Goal: Task Accomplishment & Management: Manage account settings

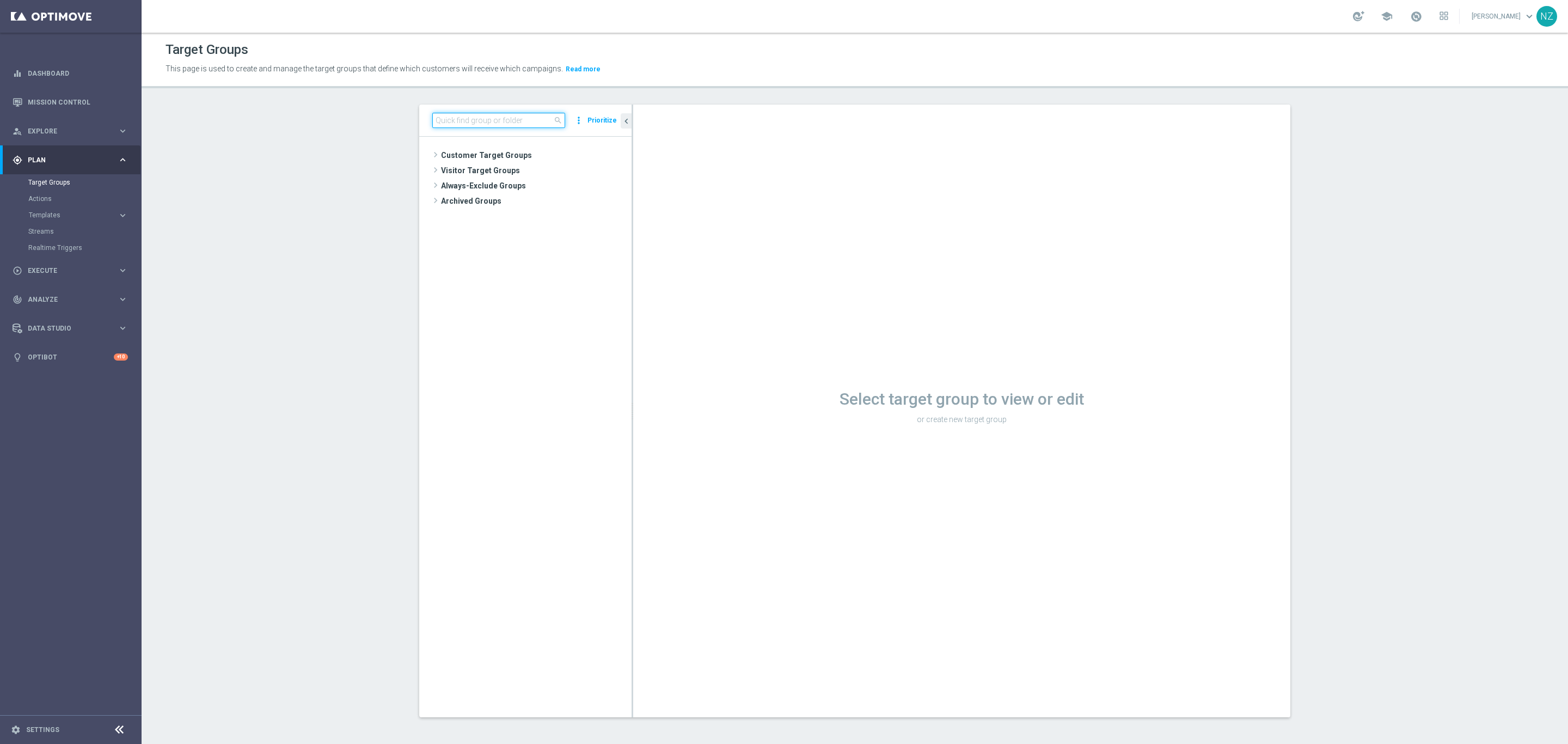
click at [505, 119] on input at bounding box center [499, 120] width 133 height 15
type input "twilio"
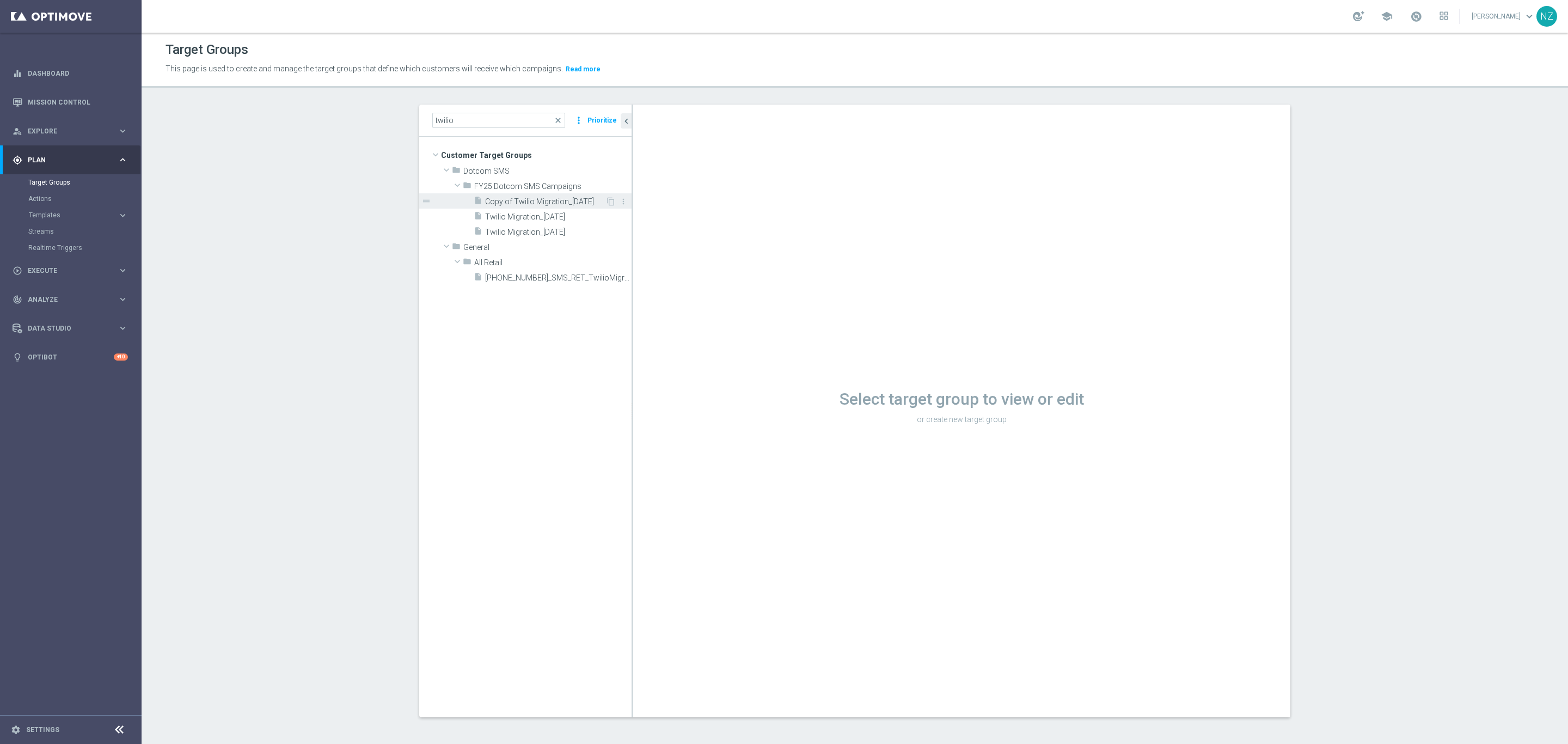
click at [579, 200] on span "Copy of Twilio Migration_[DATE]" at bounding box center [545, 202] width 121 height 9
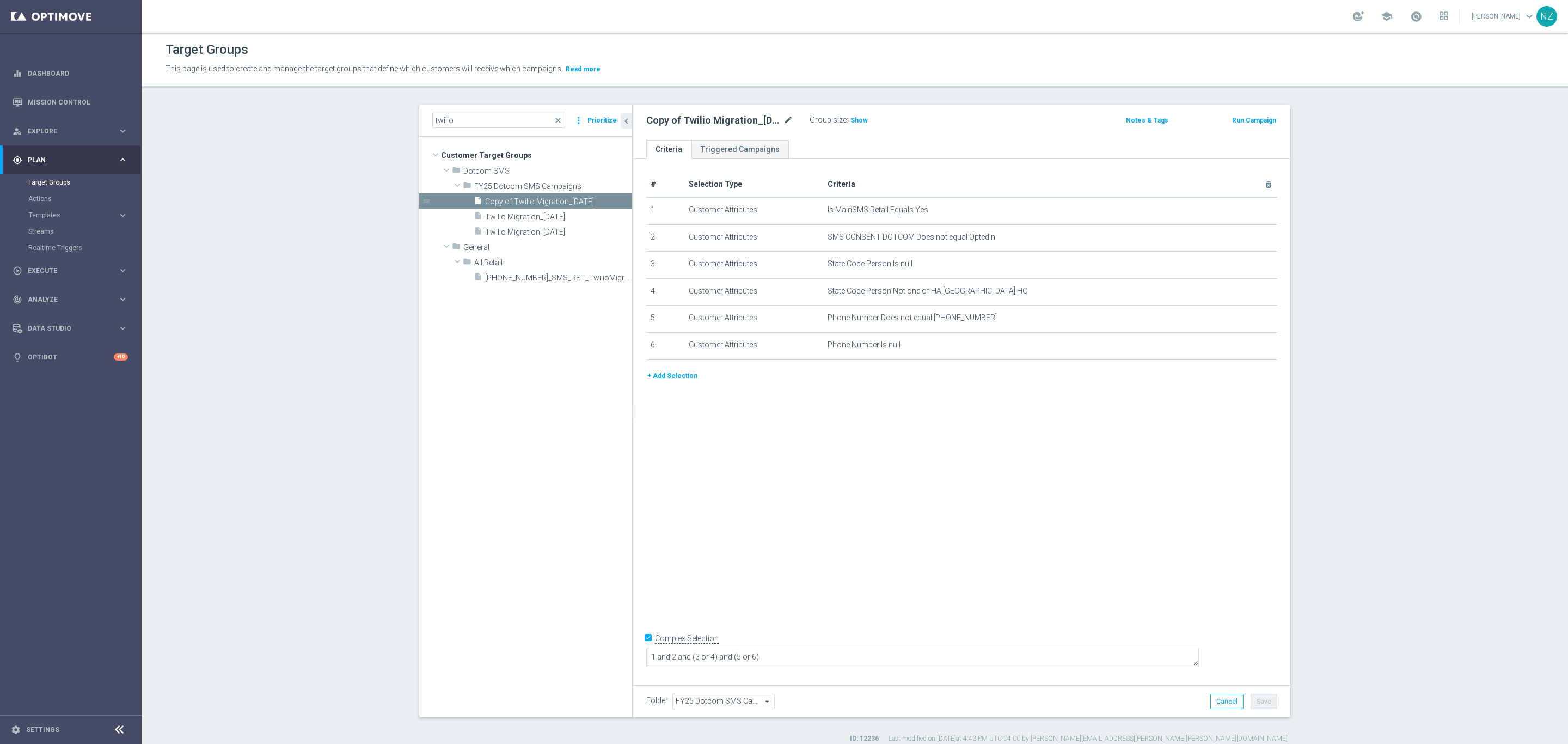
drag, startPoint x: 789, startPoint y: 118, endPoint x: 783, endPoint y: 118, distance: 6.0
click at [789, 118] on div "Copy of Twilio Migration_[DATE] mode_edit" at bounding box center [728, 120] width 163 height 15
click at [783, 118] on icon "mode_edit" at bounding box center [788, 120] width 10 height 13
click at [665, 120] on input "Copy of Twilio Migration_[DATE]" at bounding box center [720, 121] width 147 height 15
drag, startPoint x: 670, startPoint y: 121, endPoint x: 586, endPoint y: 115, distance: 84.2
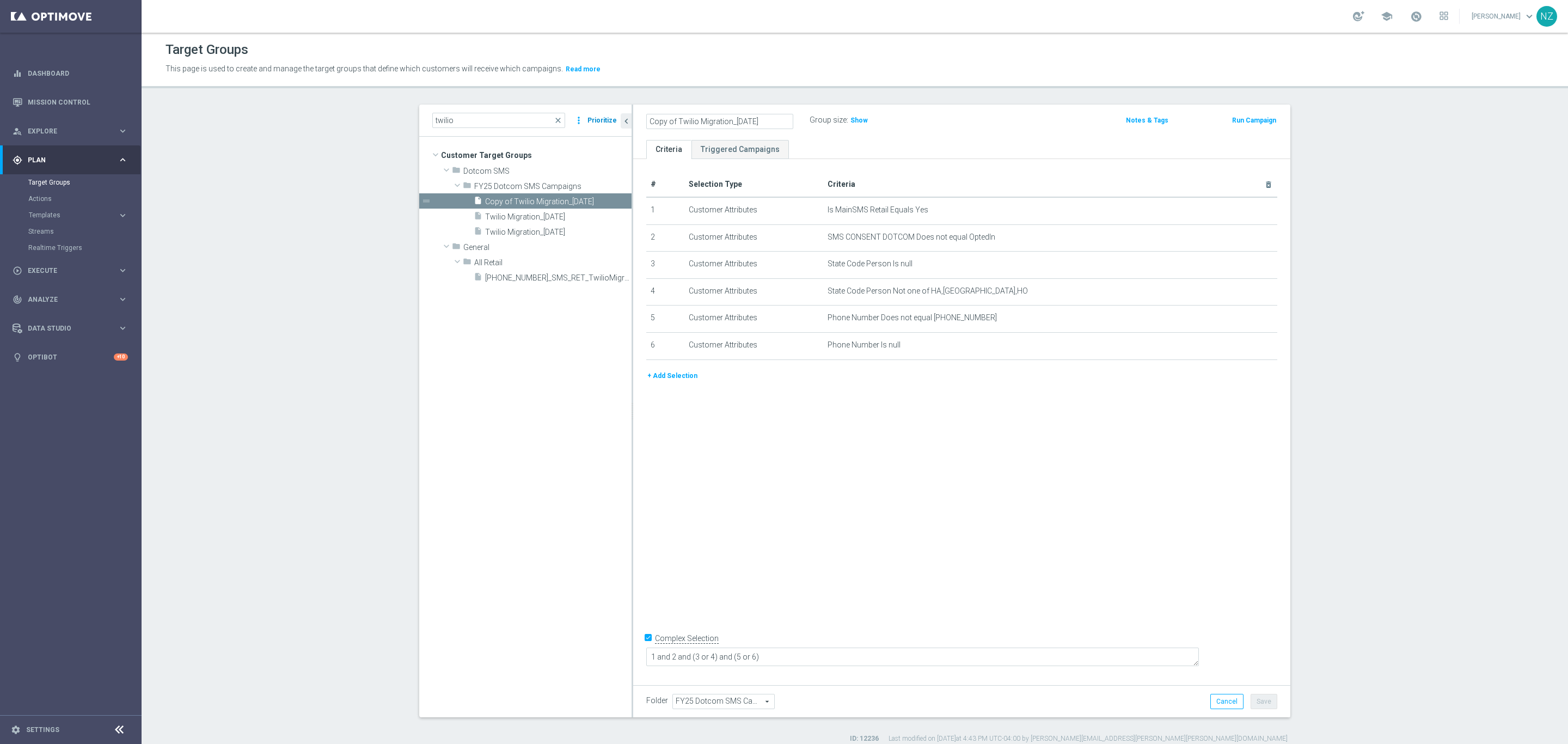
click at [588, 114] on as-split "twilio close more_vert Prioritize Customer Target Groups library_add create_new…" at bounding box center [855, 411] width 871 height 612
drag, startPoint x: 710, startPoint y: 121, endPoint x: 718, endPoint y: 121, distance: 8.0
click at [718, 121] on input "Twilio Migration_[DATE]" at bounding box center [720, 121] width 147 height 15
type input "Twilio Migration_[DATE]"
click at [662, 373] on button "+ Add Selection" at bounding box center [673, 376] width 52 height 12
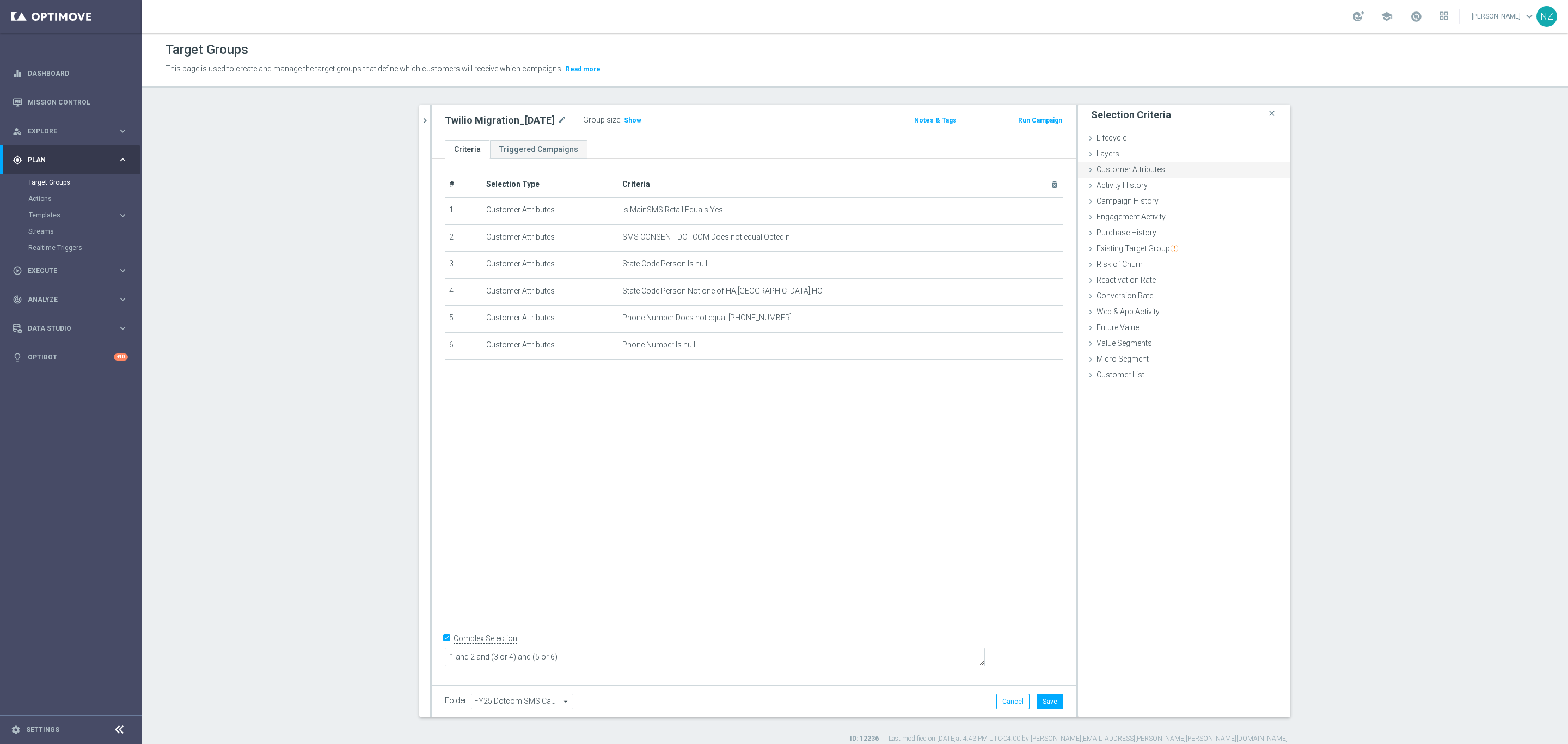
click at [1130, 170] on span "Customer Attributes" at bounding box center [1130, 169] width 69 height 9
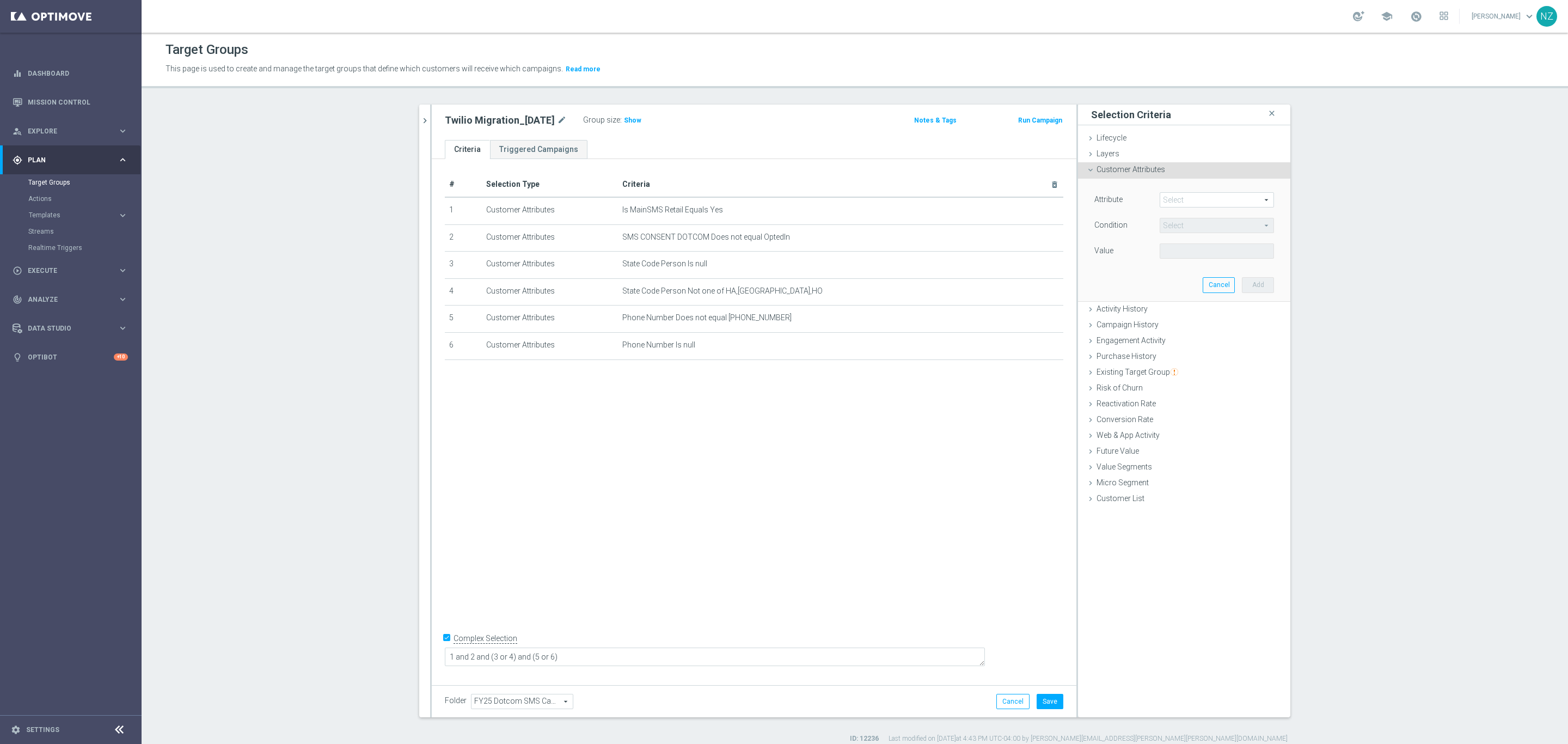
click at [1183, 206] on span at bounding box center [1217, 200] width 113 height 14
click at [1181, 198] on input "search" at bounding box center [1217, 200] width 114 height 15
type input "slp"
click at [1209, 307] on span "SLP Easy Rewards Number" at bounding box center [1217, 307] width 103 height 9
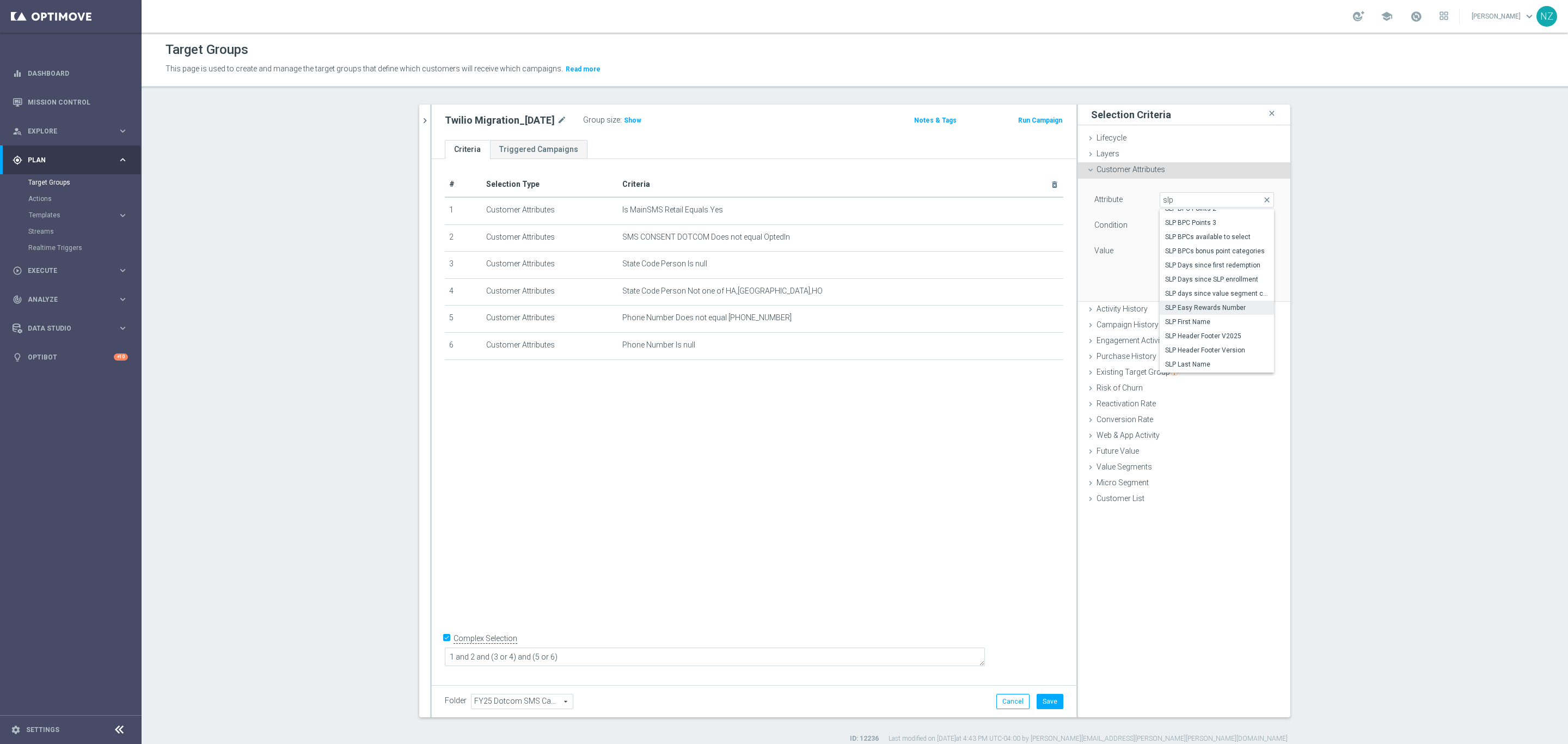
type input "SLP Easy Rewards Number"
type input "Equals"
click at [1195, 202] on span "SLP Easy Rewards Number" at bounding box center [1217, 200] width 113 height 14
click at [1195, 202] on input "search" at bounding box center [1217, 200] width 114 height 15
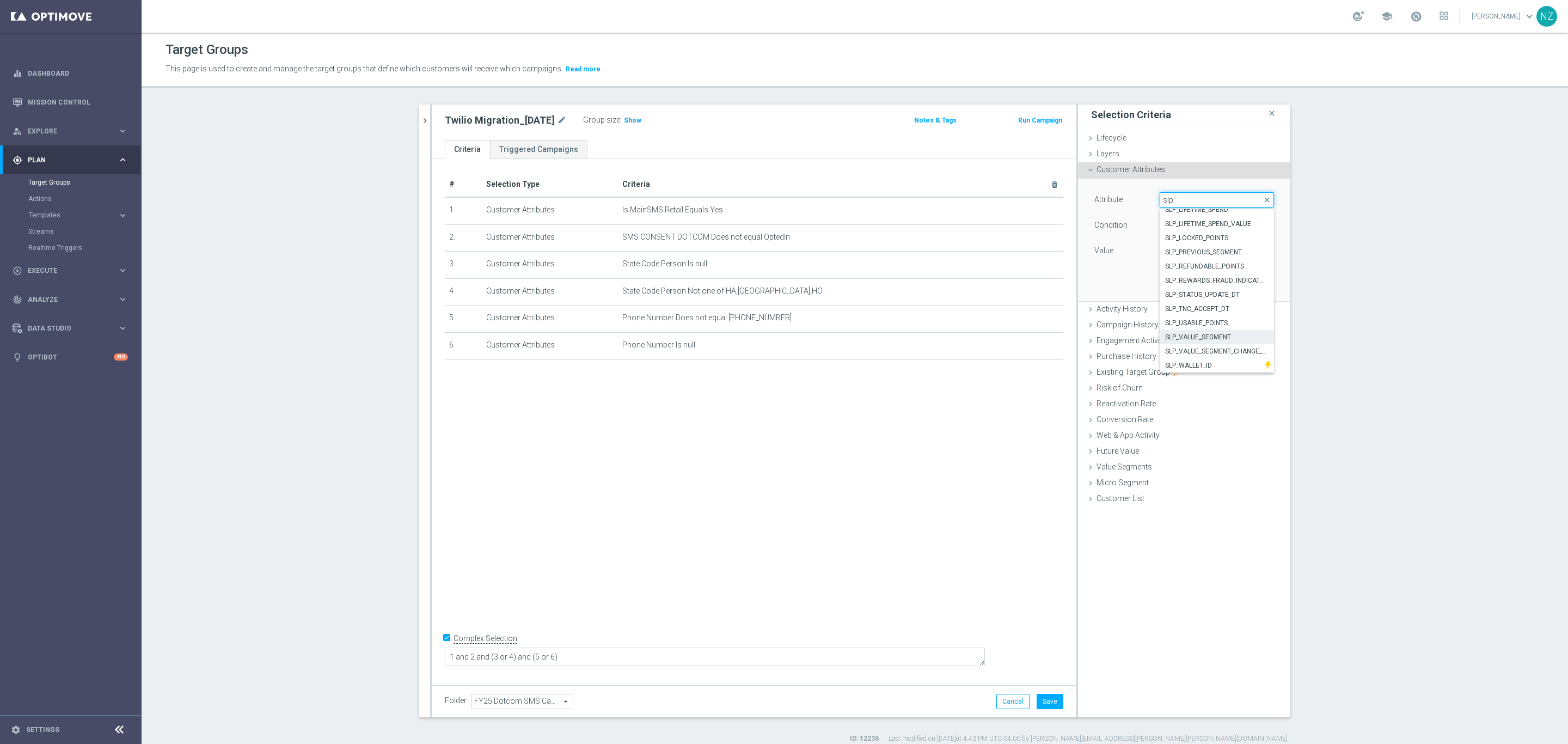
type input "slp"
click at [1225, 333] on span "SLP_VALUE_SEGMENT" at bounding box center [1217, 337] width 103 height 9
type input "SLP_VALUE_SEGMENT"
click at [1185, 226] on span "Equals" at bounding box center [1217, 225] width 113 height 14
click at [1186, 284] on span "Does not equal" at bounding box center [1217, 284] width 103 height 9
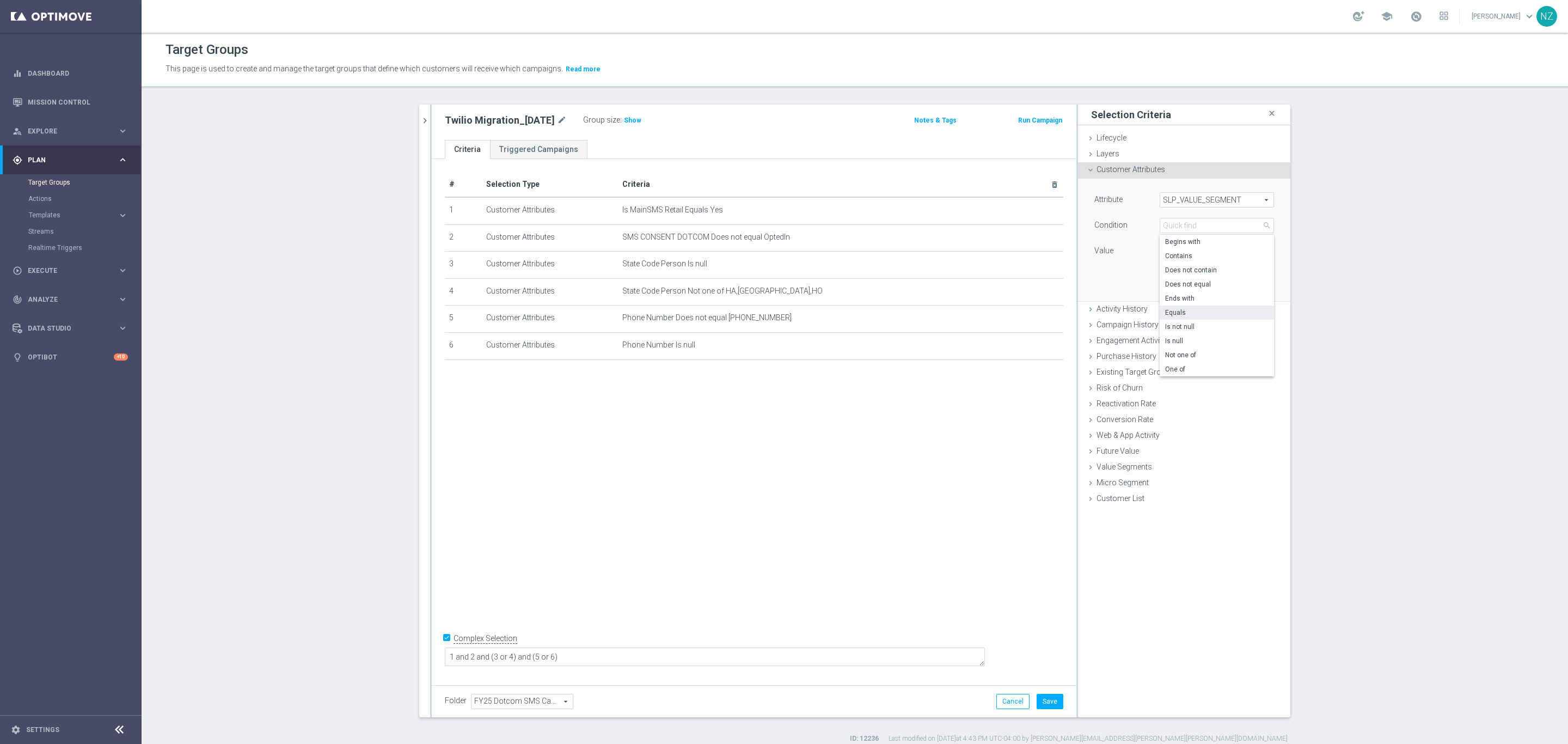
type input "Does not equal"
click at [1167, 247] on span at bounding box center [1217, 251] width 113 height 14
click at [1180, 267] on span "associate" at bounding box center [1217, 267] width 103 height 9
type input "associate"
click at [1253, 280] on button "Add" at bounding box center [1258, 284] width 32 height 15
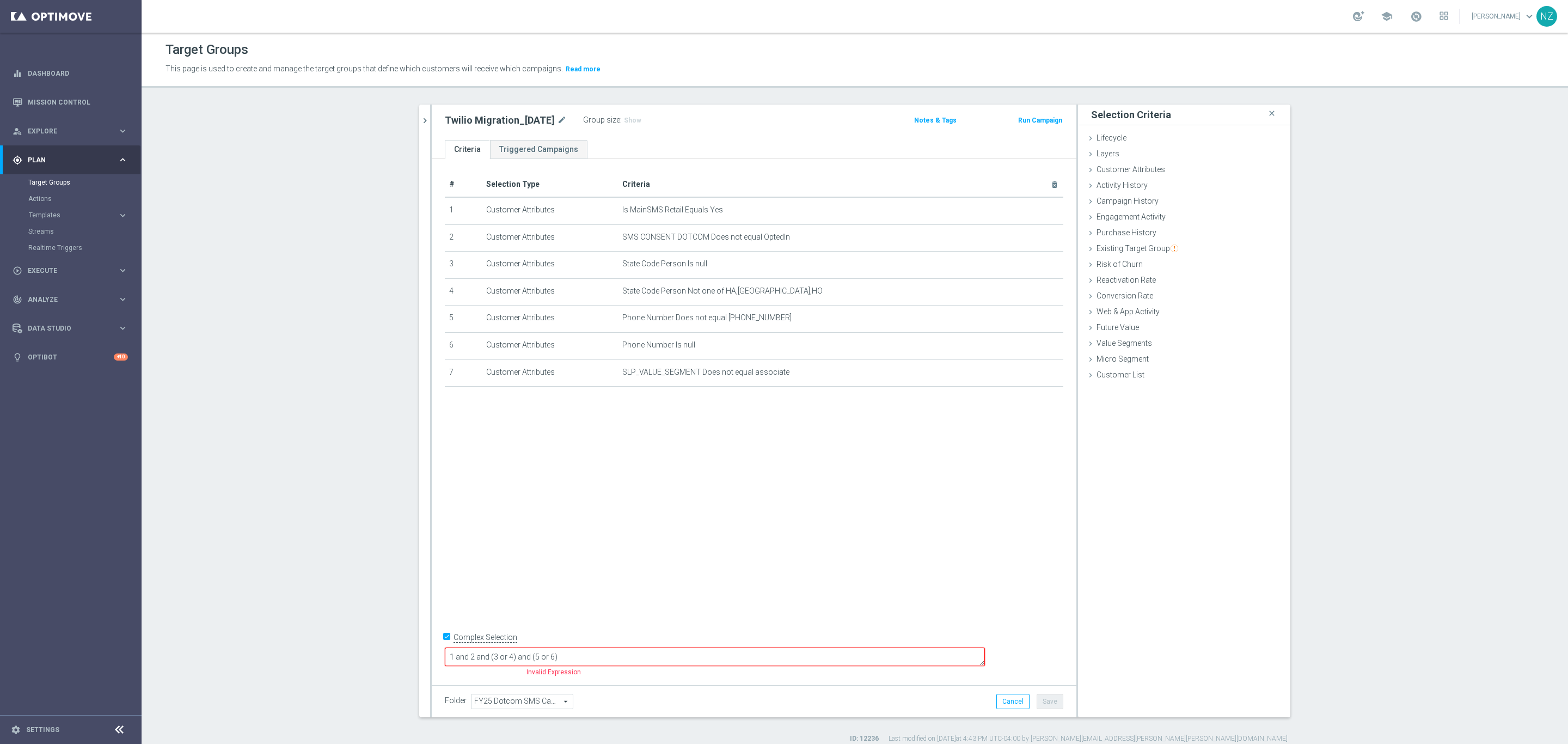
click at [641, 658] on textarea "1 and 2 and (3 or 4) and (5 or 6)" at bounding box center [715, 656] width 540 height 19
type textarea "1 and 2 and (3 or 4) and (5 or 6) and 7"
click at [1049, 700] on button "Save" at bounding box center [1050, 701] width 27 height 15
click at [631, 120] on span "Show" at bounding box center [632, 120] width 18 height 8
click at [1124, 168] on span "Customer Attributes" at bounding box center [1130, 169] width 69 height 9
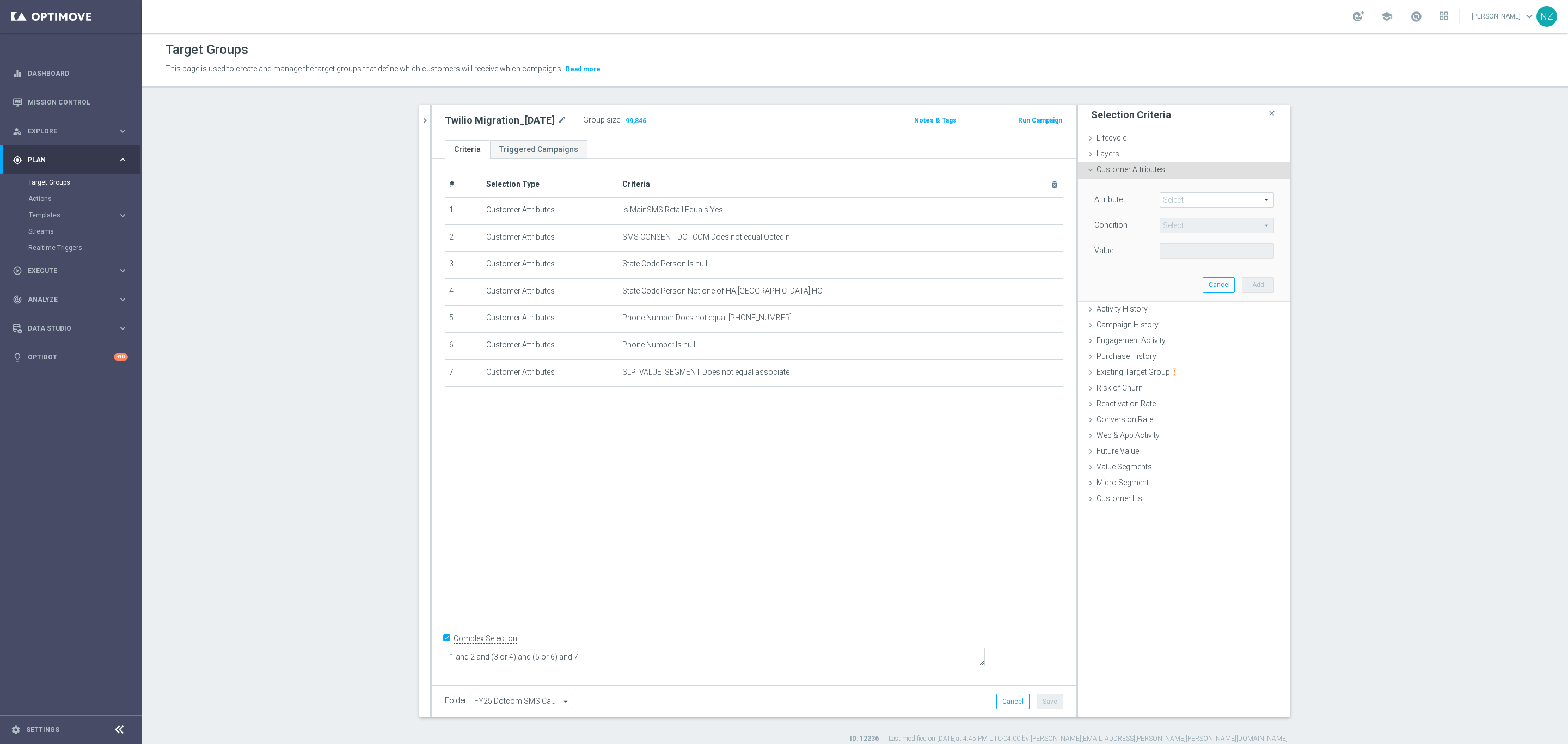
click at [1178, 196] on span at bounding box center [1217, 200] width 113 height 14
click at [1181, 198] on input "search" at bounding box center [1217, 200] width 114 height 15
type input "slp"
click at [1208, 332] on label "SLP_VALUE_SEGMENT" at bounding box center [1217, 338] width 114 height 14
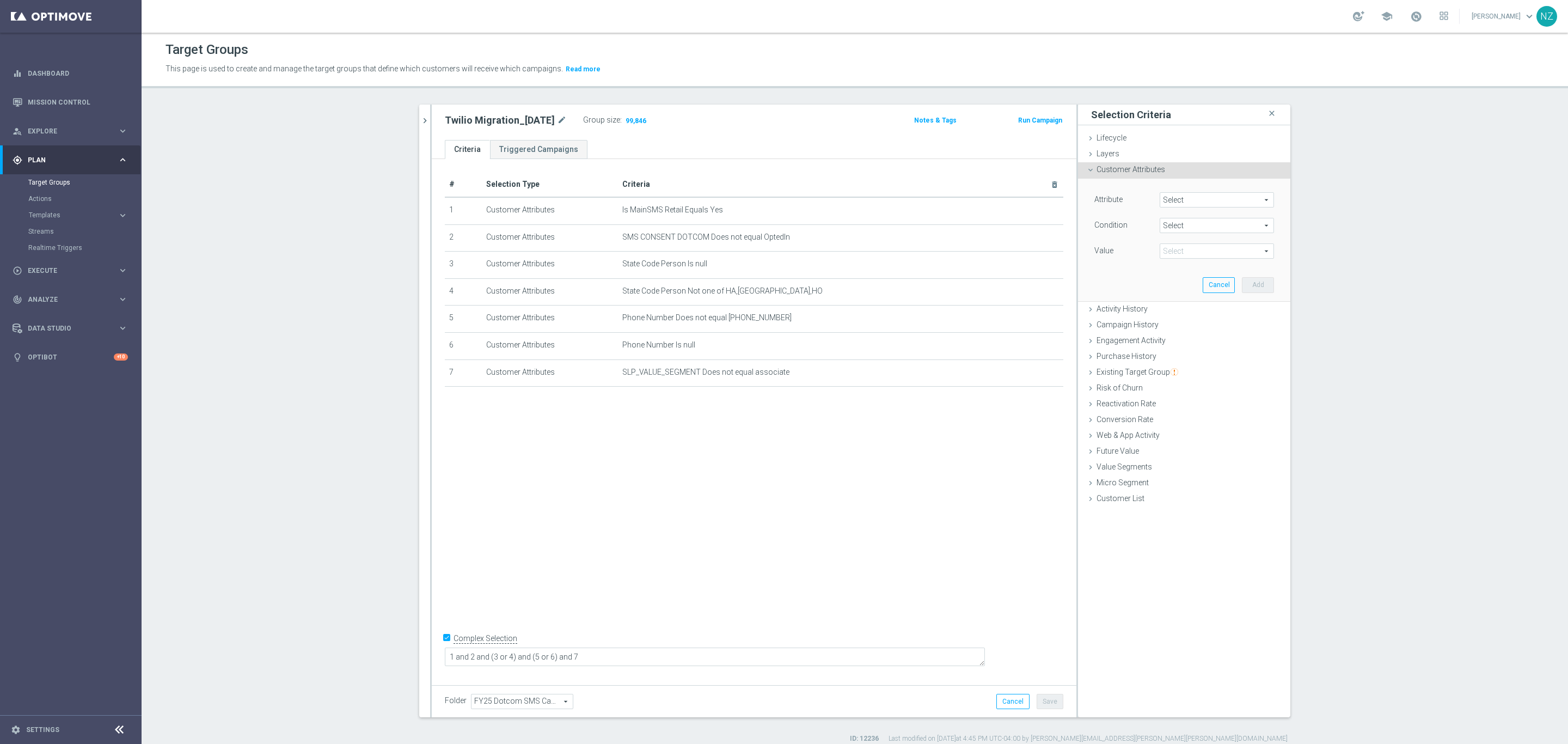
type input "SLP_VALUE_SEGMENT"
click at [1175, 258] on span at bounding box center [1217, 251] width 113 height 14
click at [1178, 227] on span "Equals" at bounding box center [1217, 225] width 113 height 14
click at [1193, 339] on span "Is null" at bounding box center [1217, 341] width 103 height 9
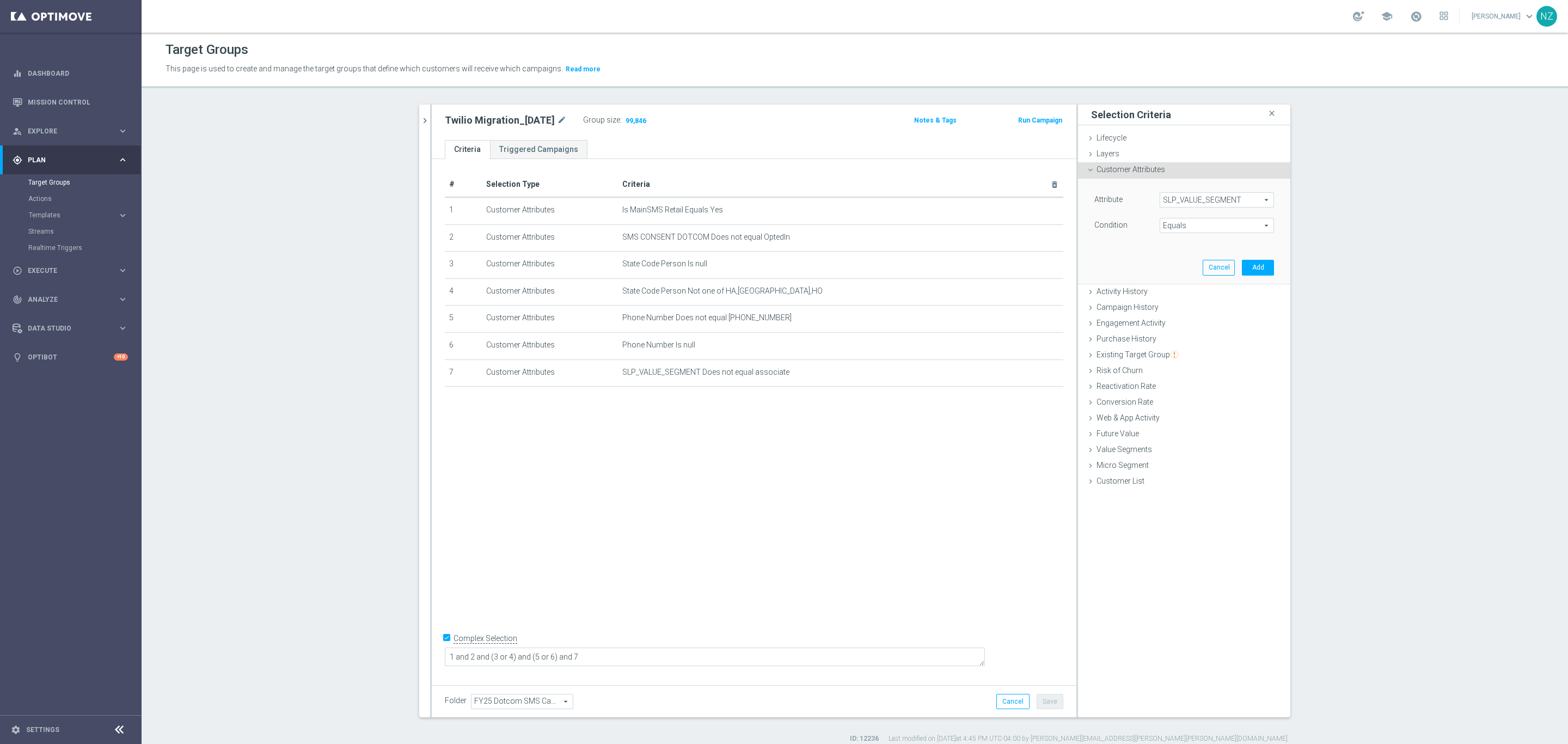
type input "Is null"
click at [1248, 265] on button "Add" at bounding box center [1258, 267] width 32 height 15
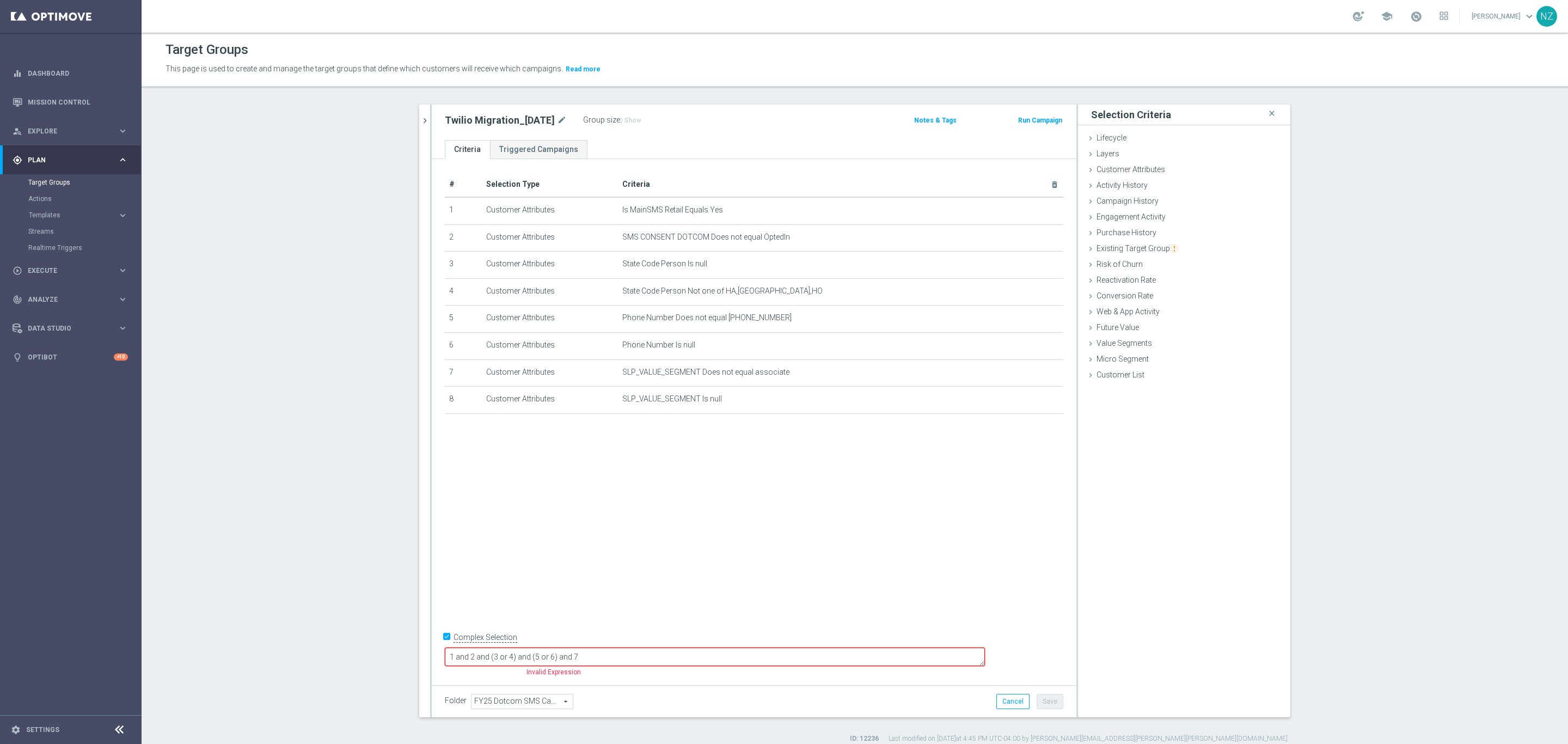
click at [642, 655] on textarea "1 and 2 and (3 or 4) and (5 or 6) and 7" at bounding box center [715, 656] width 540 height 19
type textarea "1 and 2 and (3 or 4) and (5 or 6) and (7 or 8)"
click at [1049, 706] on button "Save" at bounding box center [1050, 701] width 27 height 15
click at [629, 120] on span "Show" at bounding box center [632, 120] width 18 height 8
click at [239, 302] on section "twilio close more_vert Prioritize Customer Target Groups library_add create_new…" at bounding box center [855, 424] width 1426 height 639
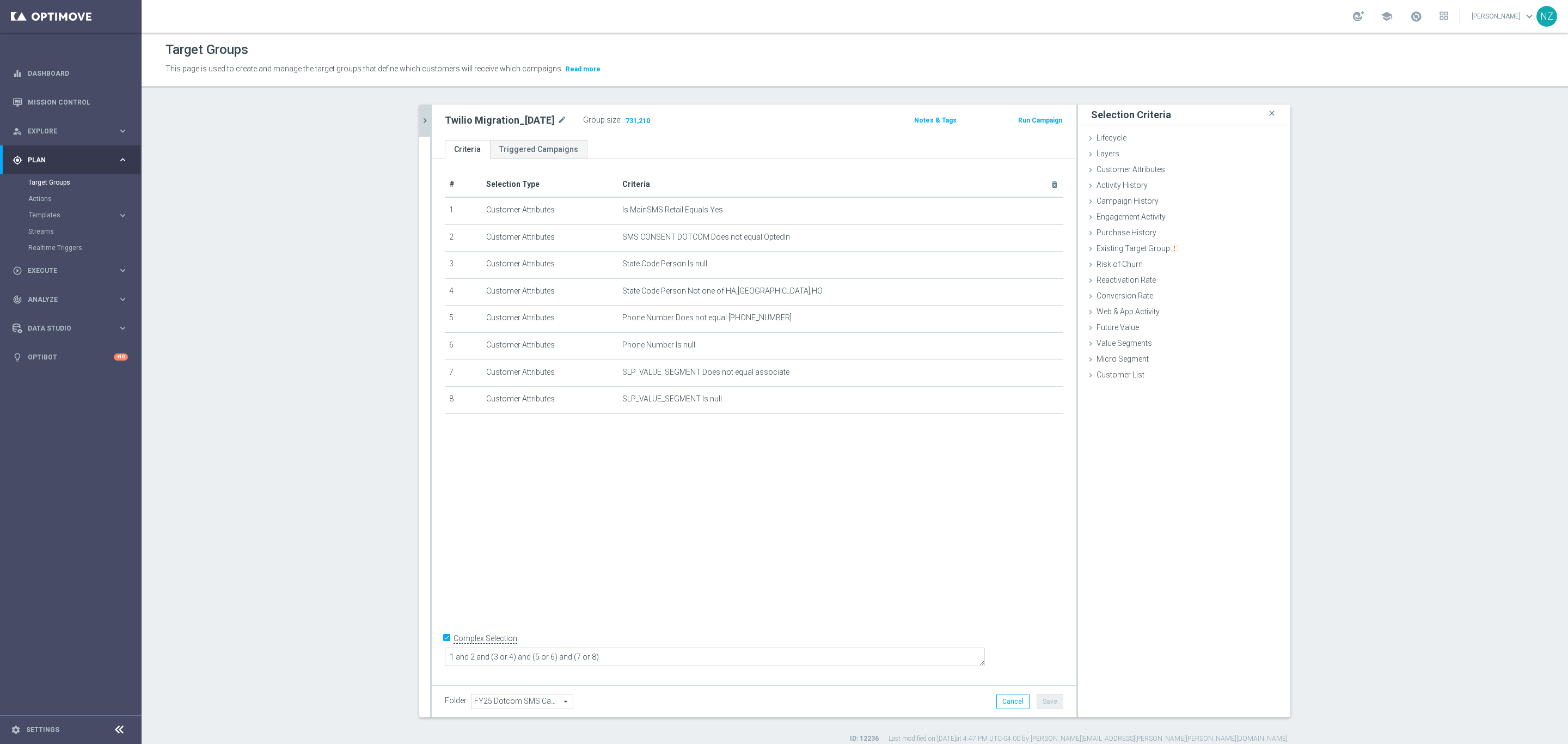
click at [420, 121] on icon "chevron_right" at bounding box center [425, 121] width 10 height 10
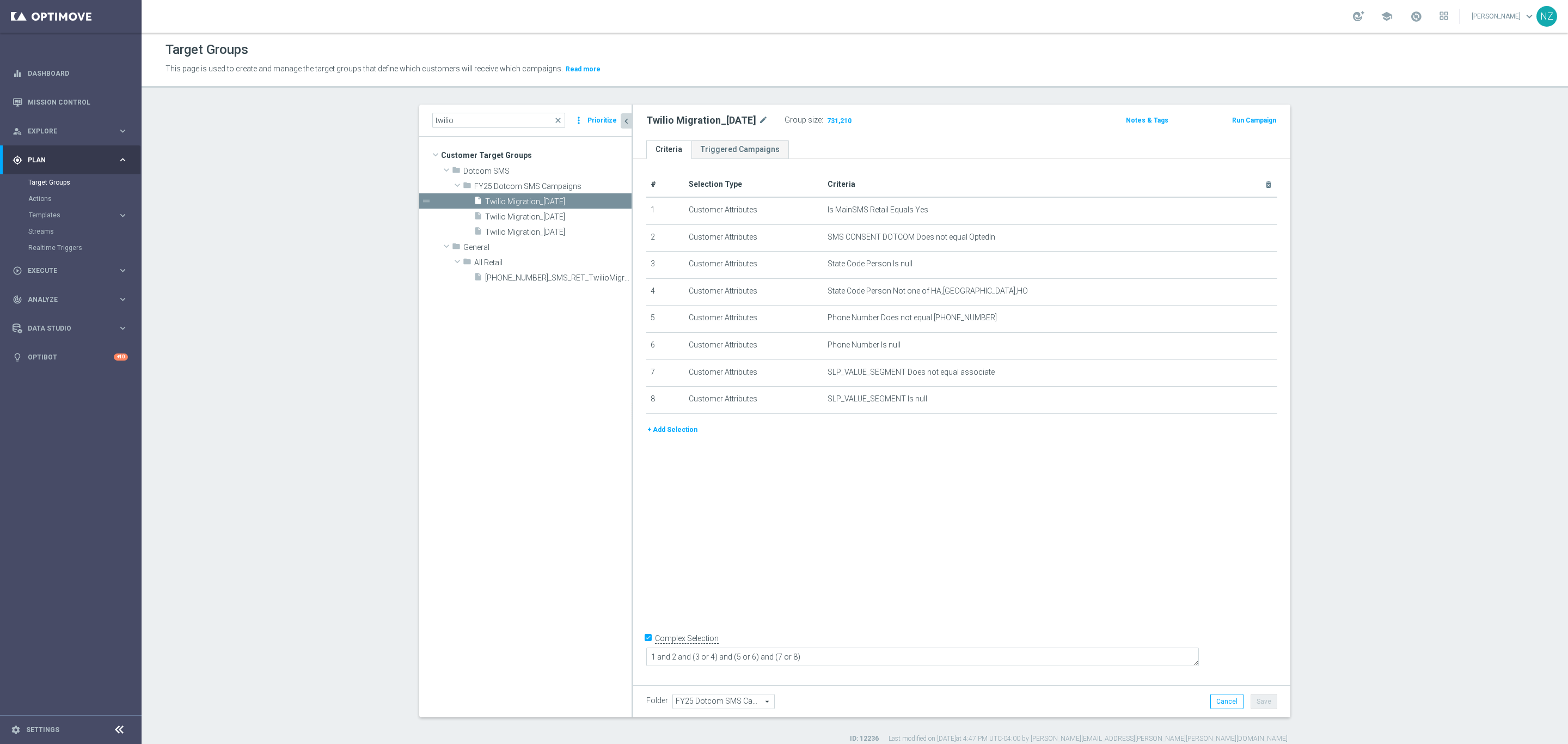
click at [621, 120] on icon "chevron_left" at bounding box center [626, 121] width 10 height 10
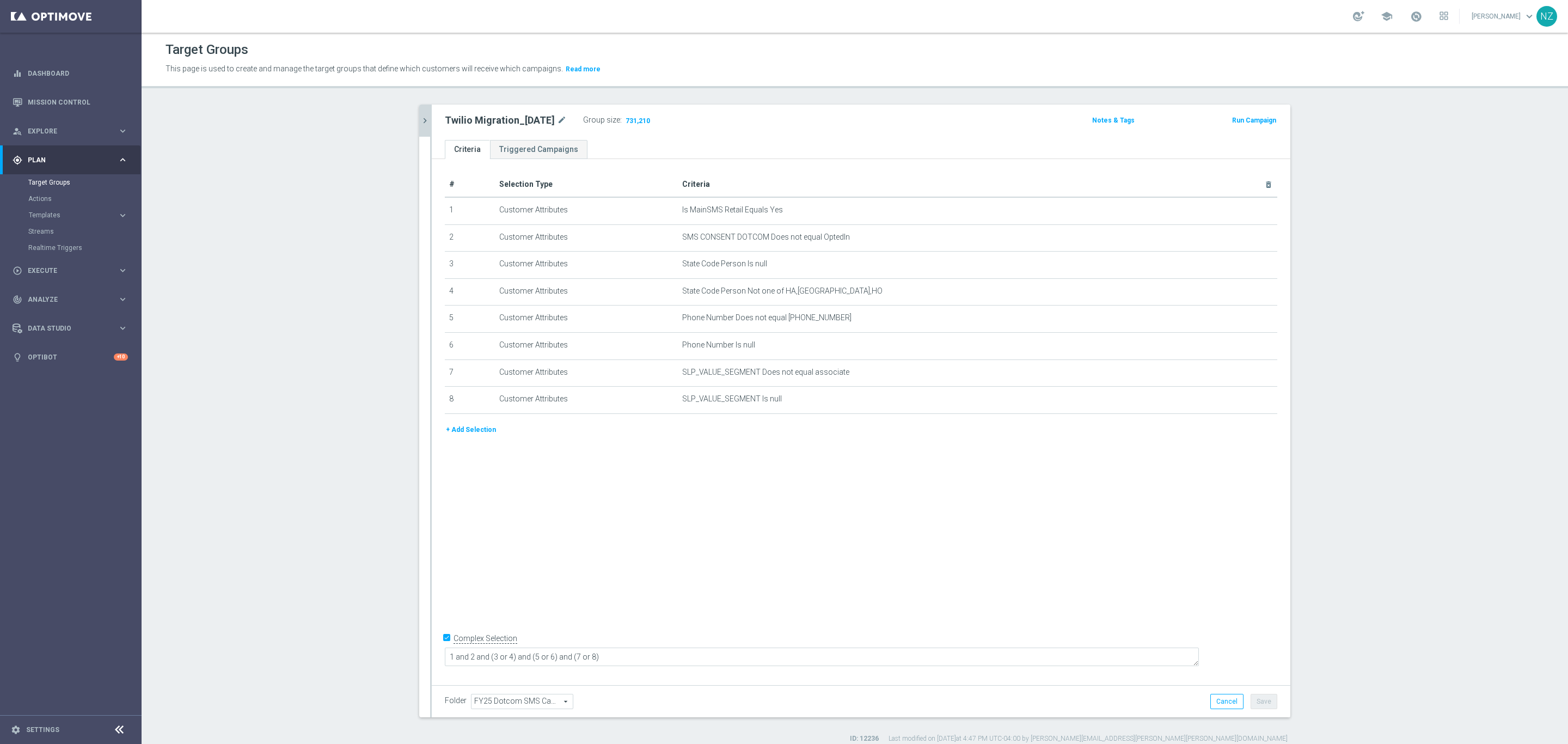
click at [245, 198] on section "twilio close more_vert Prioritize Customer Target Groups library_add create_new…" at bounding box center [855, 424] width 1426 height 639
click at [390, 264] on section "twilio close more_vert Prioritize Customer Target Groups library_add create_new…" at bounding box center [855, 424] width 1426 height 639
click at [420, 122] on icon "chevron_right" at bounding box center [425, 121] width 10 height 10
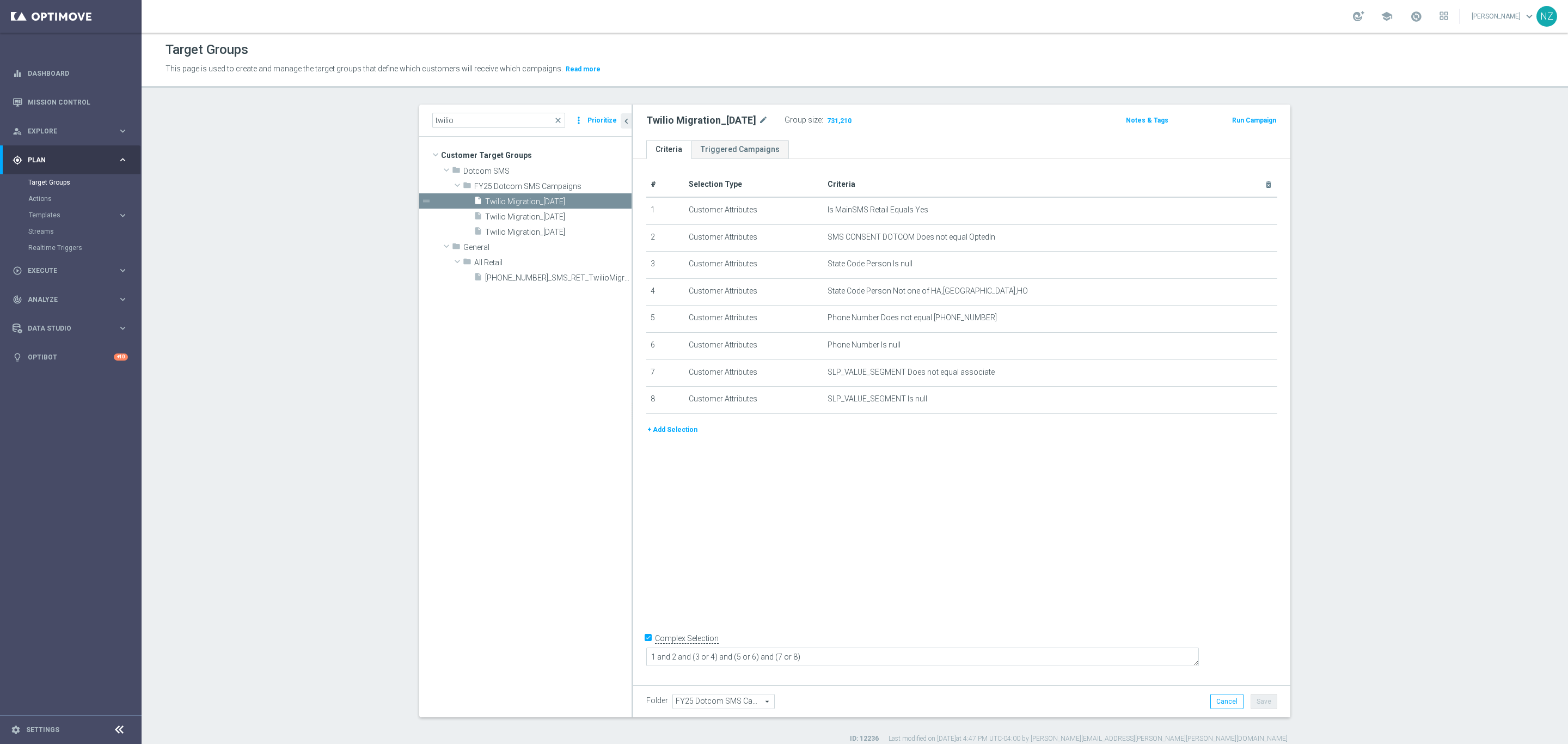
click at [346, 225] on section "twilio close more_vert Prioritize Customer Target Groups library_add create_new…" at bounding box center [855, 424] width 1426 height 639
click at [306, 156] on section "twilio close more_vert Prioritize Customer Target Groups library_add create_new…" at bounding box center [855, 424] width 1426 height 639
drag, startPoint x: 452, startPoint y: 121, endPoint x: 366, endPoint y: 110, distance: 86.7
click at [366, 110] on section "twilio close more_vert Prioritize Customer Target Groups library_add create_new…" at bounding box center [855, 424] width 1426 height 639
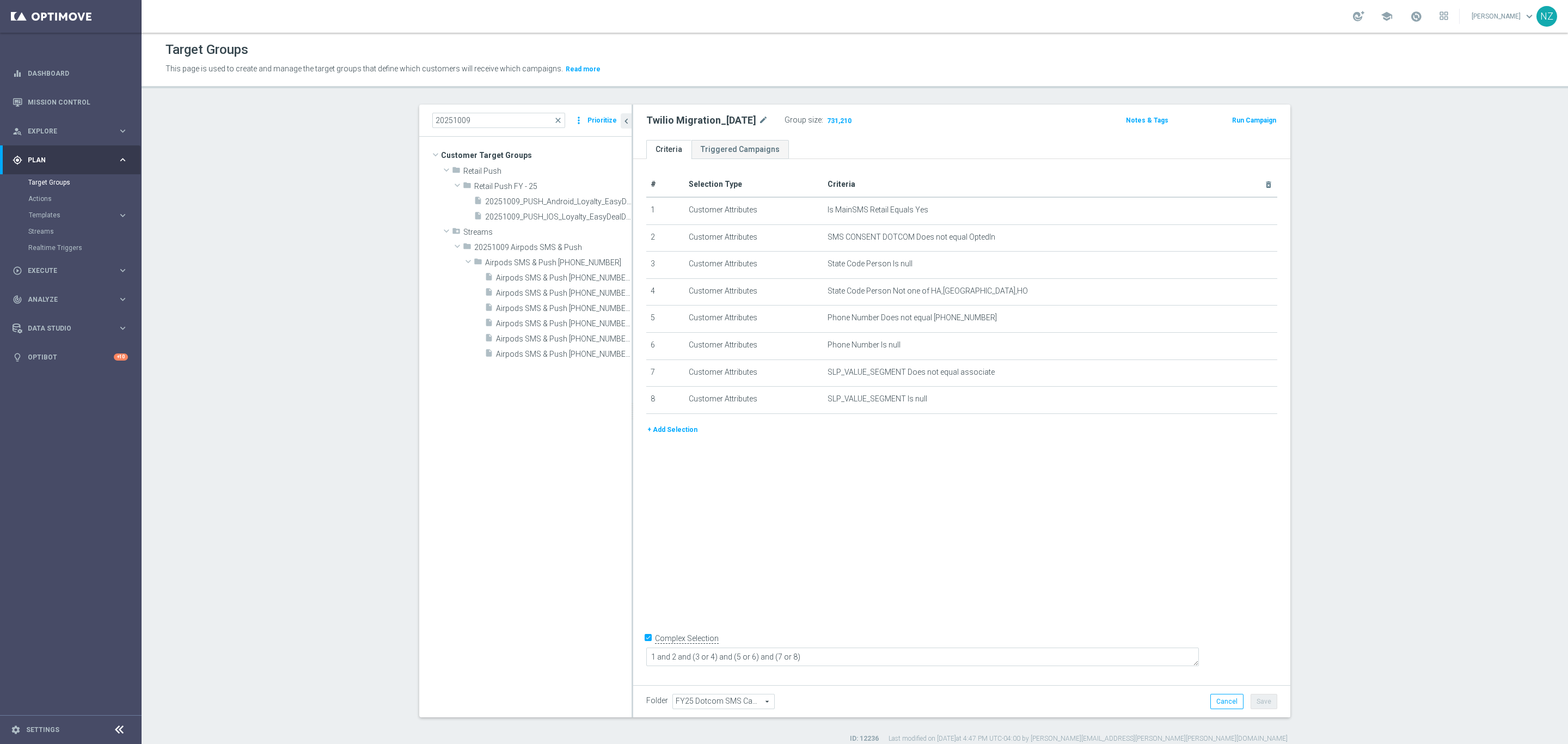
drag, startPoint x: 624, startPoint y: 234, endPoint x: 637, endPoint y: 239, distance: 13.9
click at [637, 239] on as-split "20251009 close more_vert Prioritize Customer Target Groups library_add create_n…" at bounding box center [855, 411] width 871 height 612
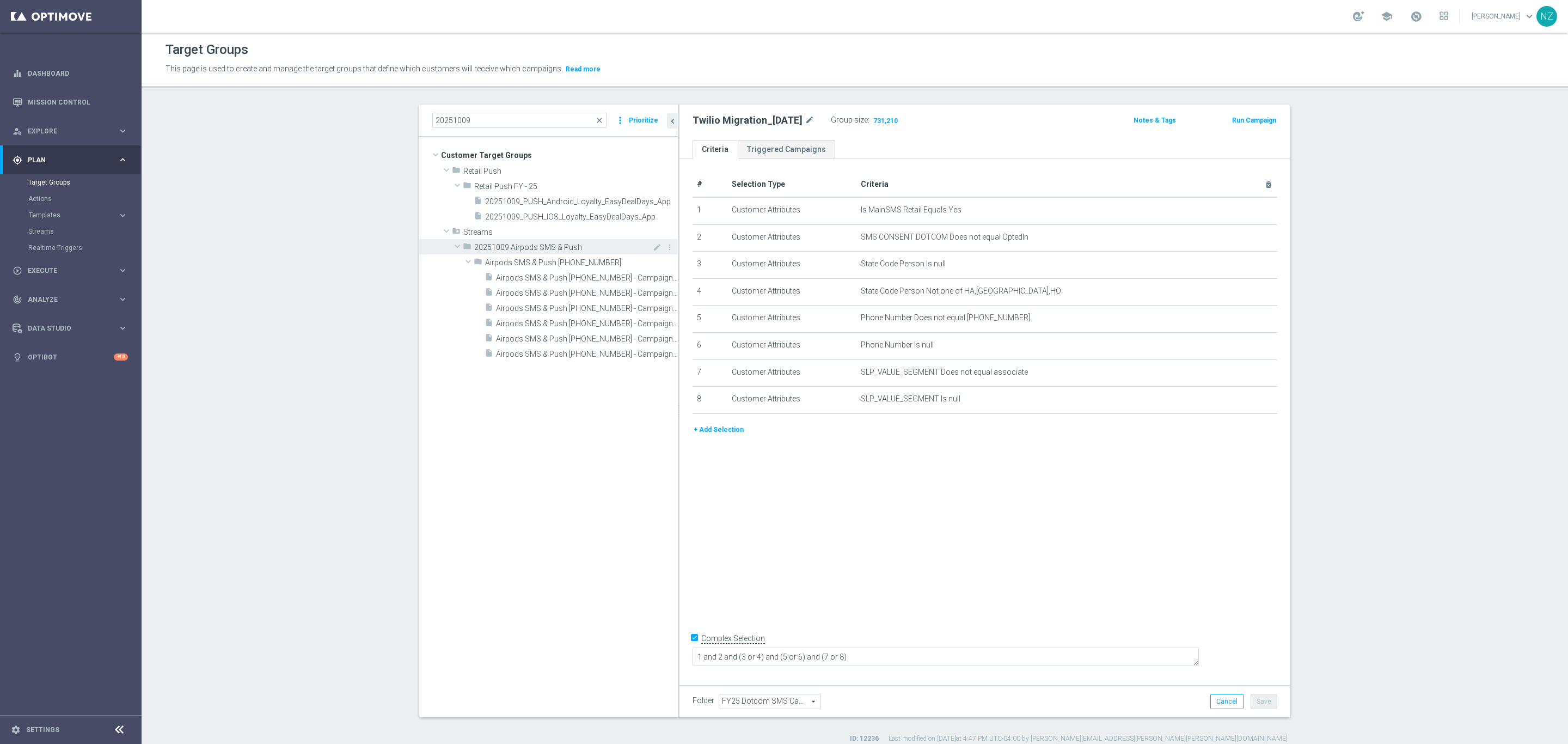
drag, startPoint x: 626, startPoint y: 236, endPoint x: 644, endPoint y: 240, distance: 18.4
click at [678, 247] on div at bounding box center [679, 411] width 2 height 612
drag, startPoint x: 471, startPoint y: 114, endPoint x: 386, endPoint y: 103, distance: 85.7
click at [386, 103] on div "Target Groups This page is used to create and manage the target groups that def…" at bounding box center [855, 388] width 1426 height 711
type input "10.09"
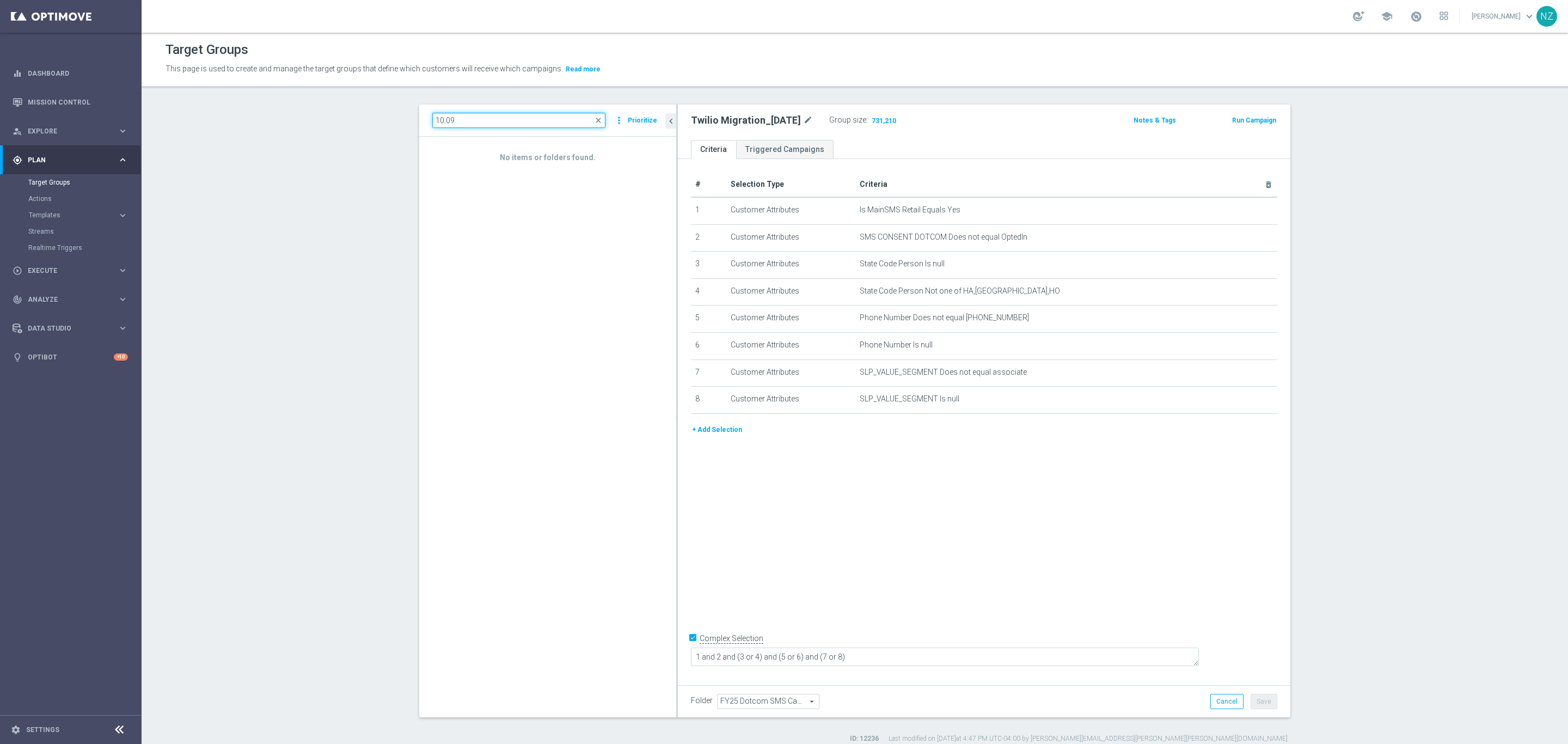
drag, startPoint x: 477, startPoint y: 118, endPoint x: 392, endPoint y: 114, distance: 85.1
click at [397, 114] on div "10.09 close more_vert Prioritize No items or folders found. chevron_left Twilio…" at bounding box center [855, 424] width 915 height 639
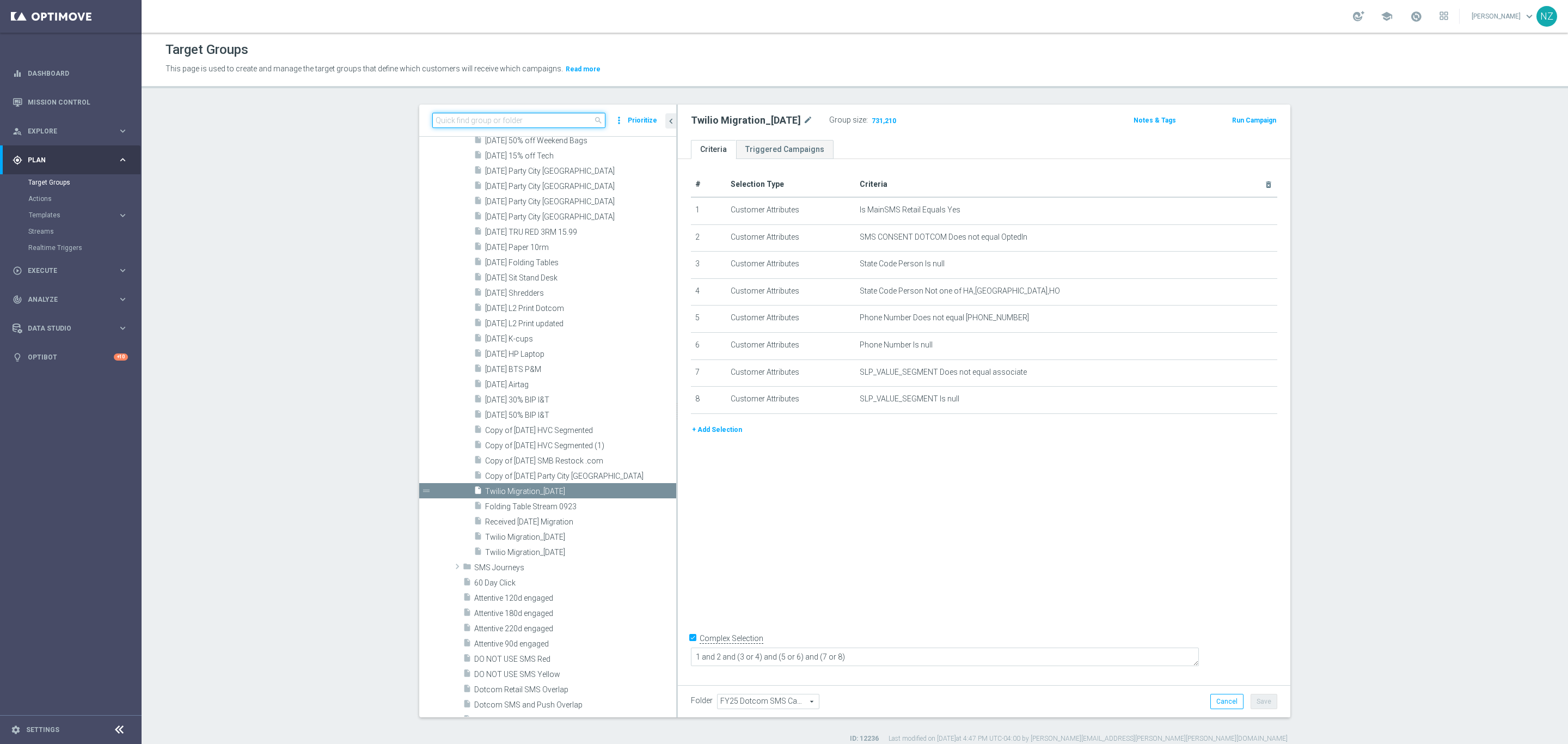
click at [481, 118] on input at bounding box center [519, 120] width 173 height 15
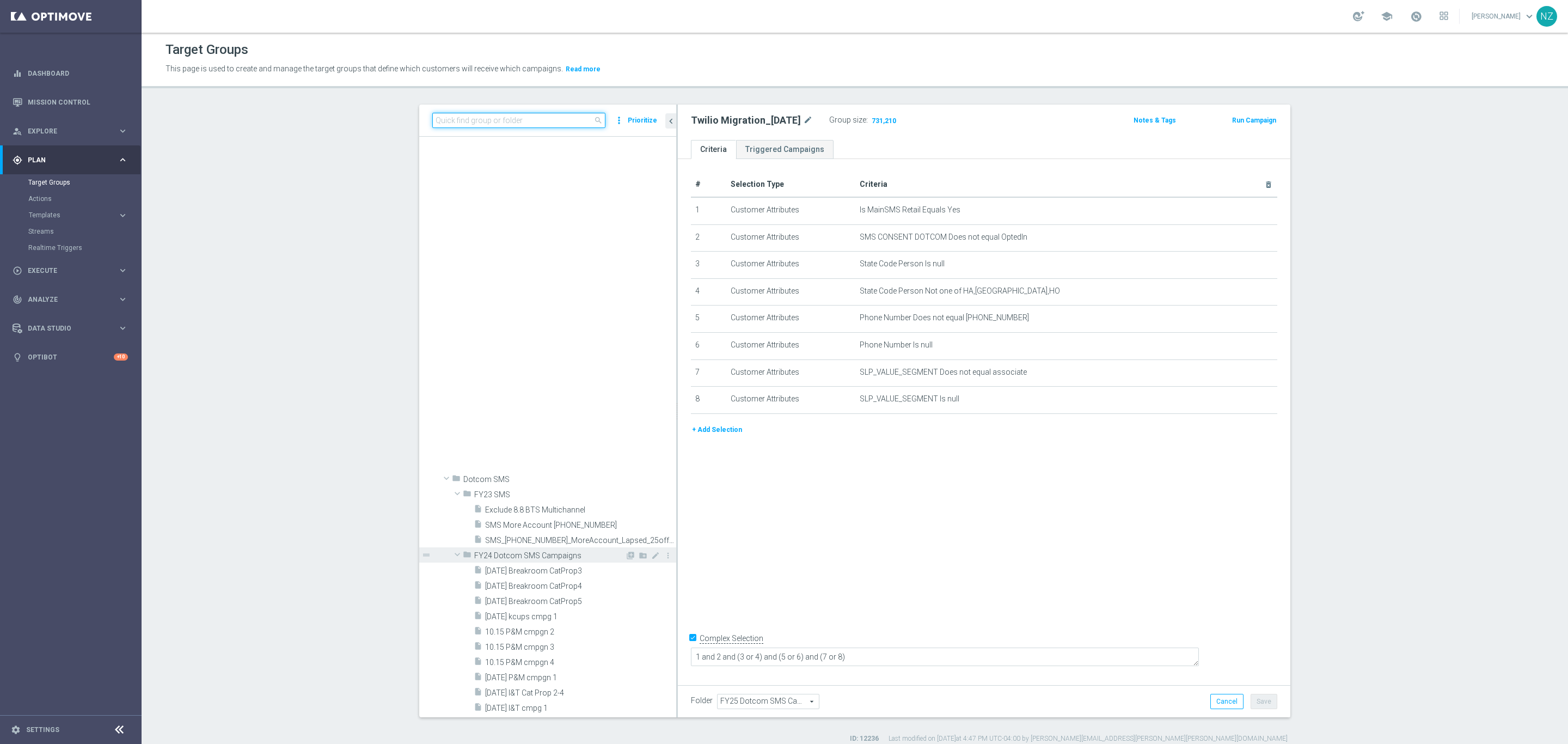
scroll to position [9717, 0]
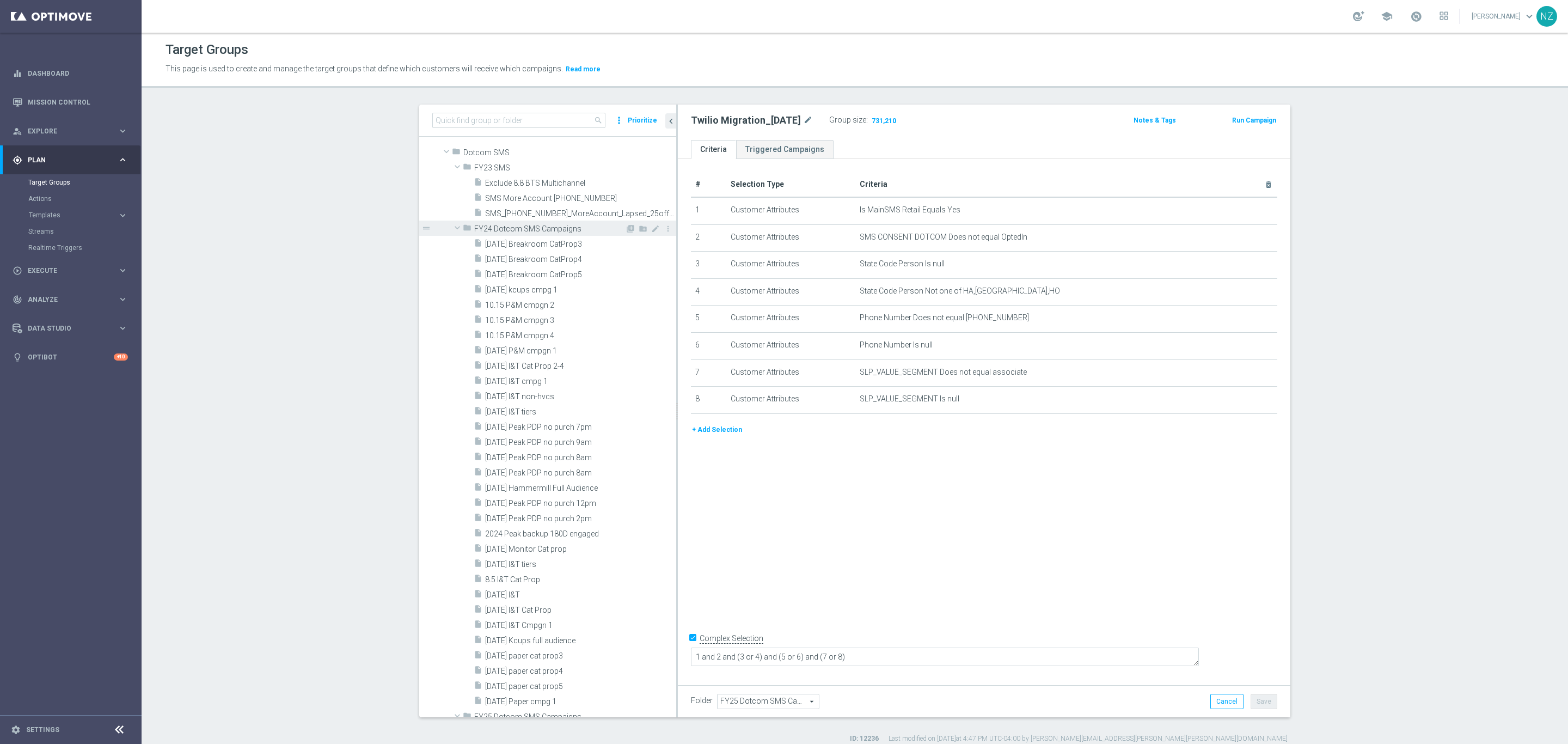
click at [451, 227] on span at bounding box center [457, 228] width 13 height 11
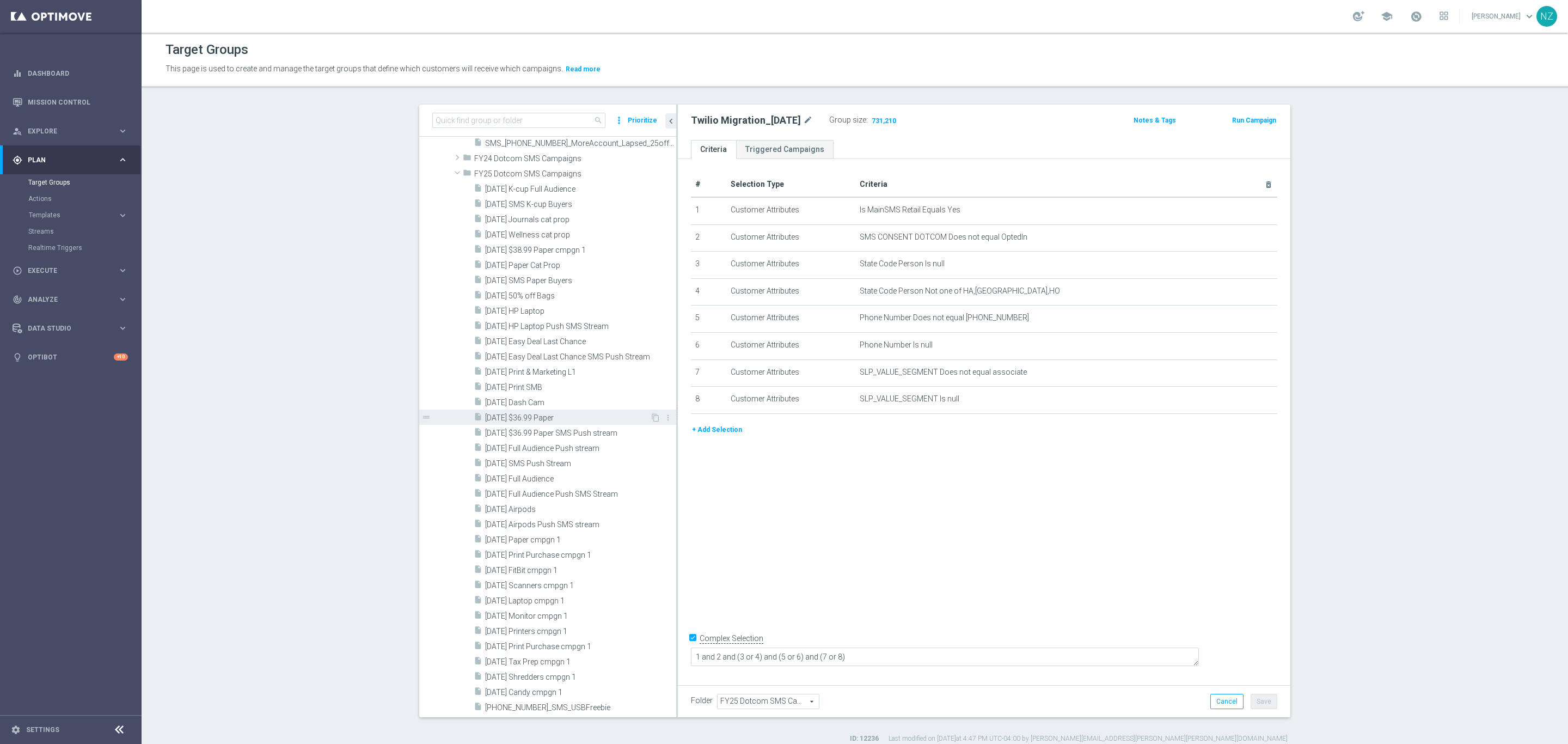
scroll to position [9799, 0]
click at [580, 510] on span "[DATE] Airpods Push SMS stream" at bounding box center [567, 513] width 165 height 9
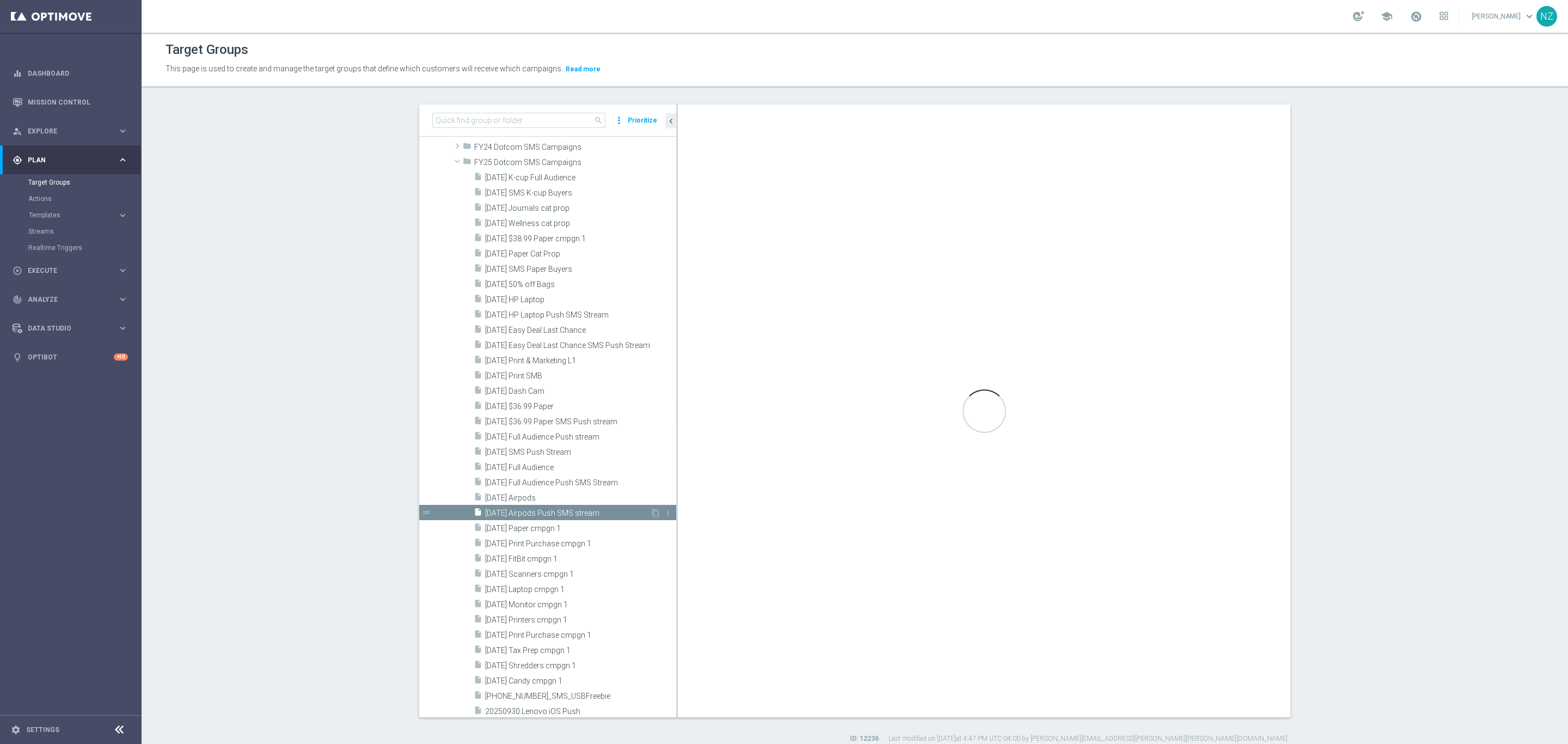
type textarea "(1 or 8 or 9) and 7 and (4 and 5) and (2 or 3 or 6 or 10 or 11)"
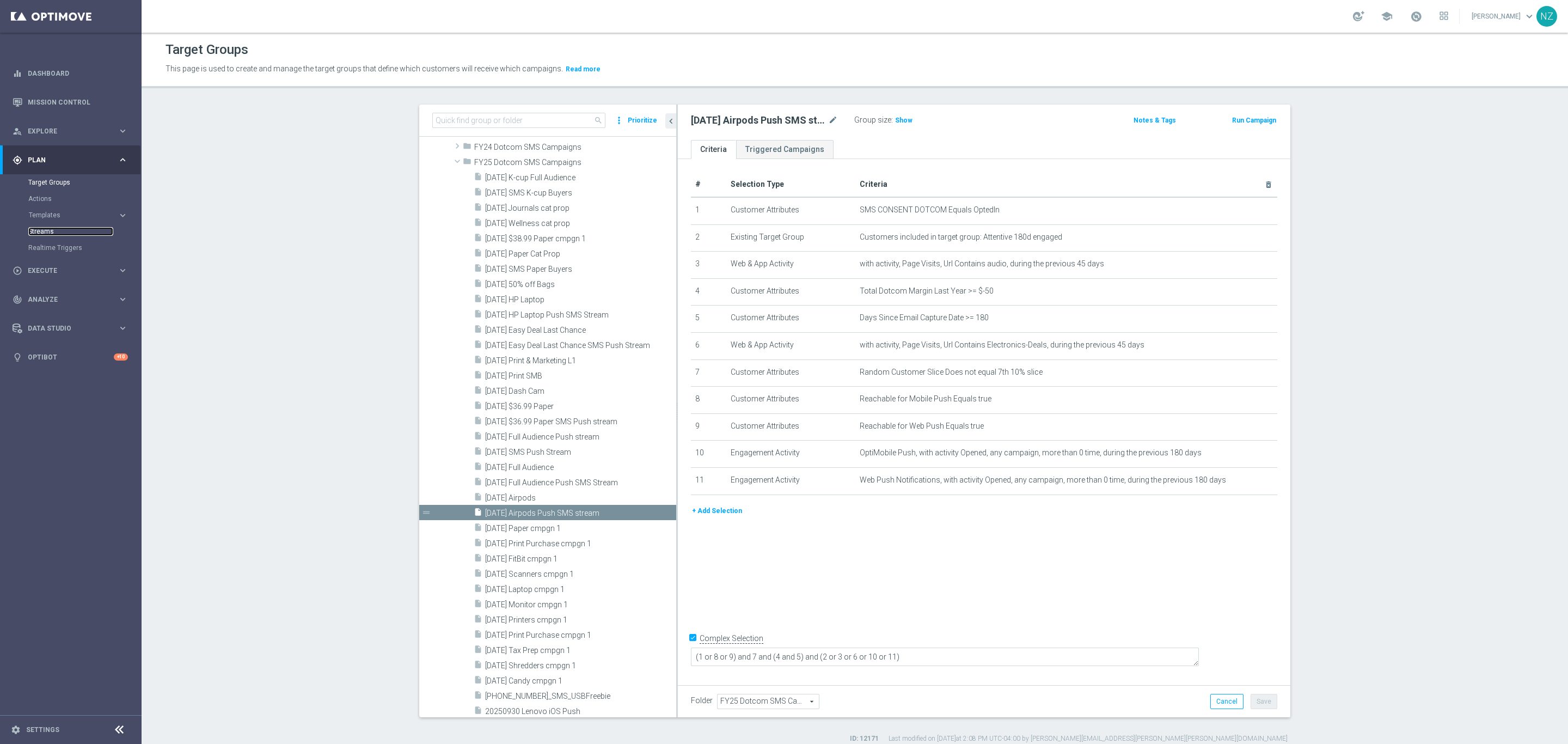
click at [46, 233] on link "Streams" at bounding box center [71, 231] width 85 height 9
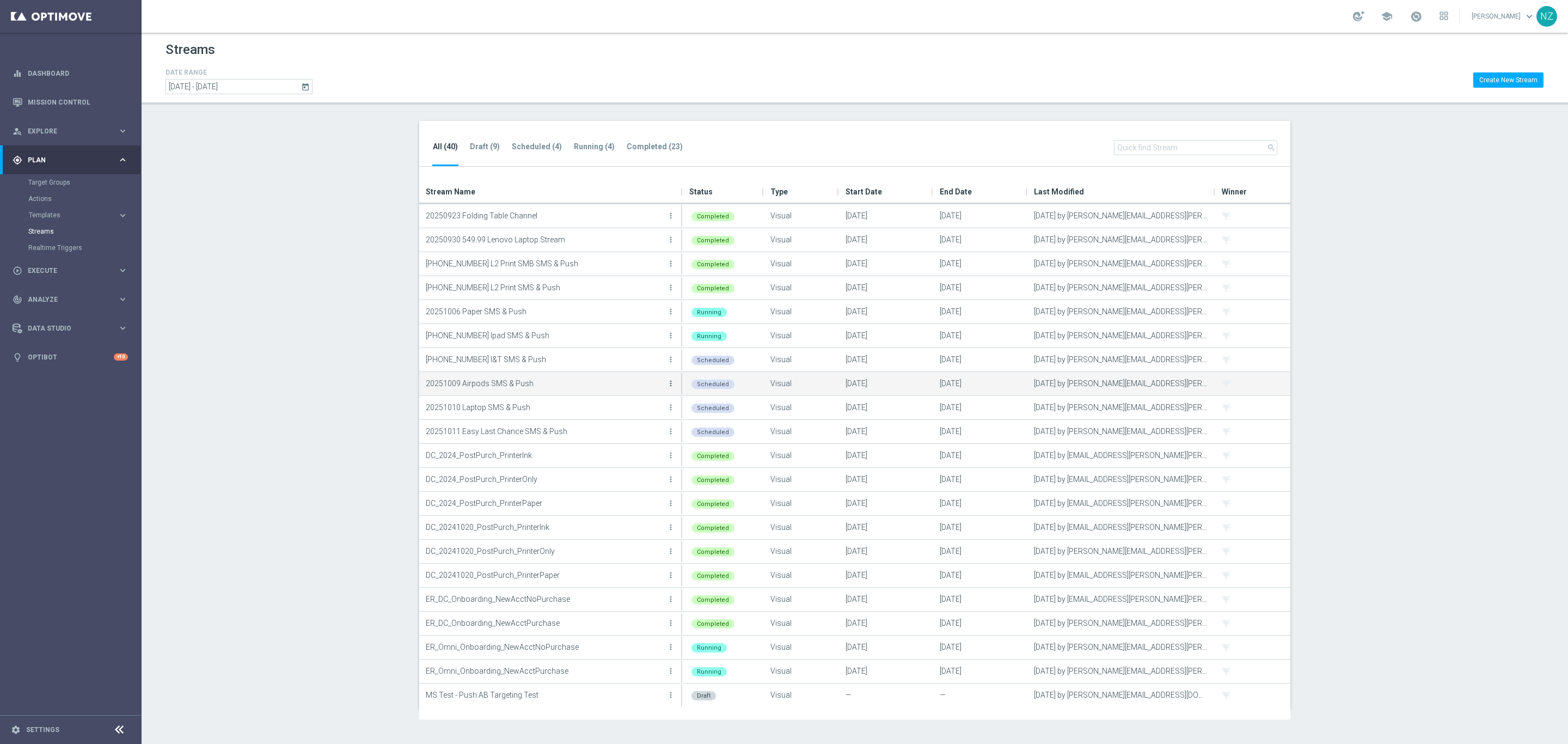
click at [668, 383] on icon "more_vert" at bounding box center [671, 384] width 9 height 9
click at [622, 412] on div "Edit" at bounding box center [627, 415] width 66 height 8
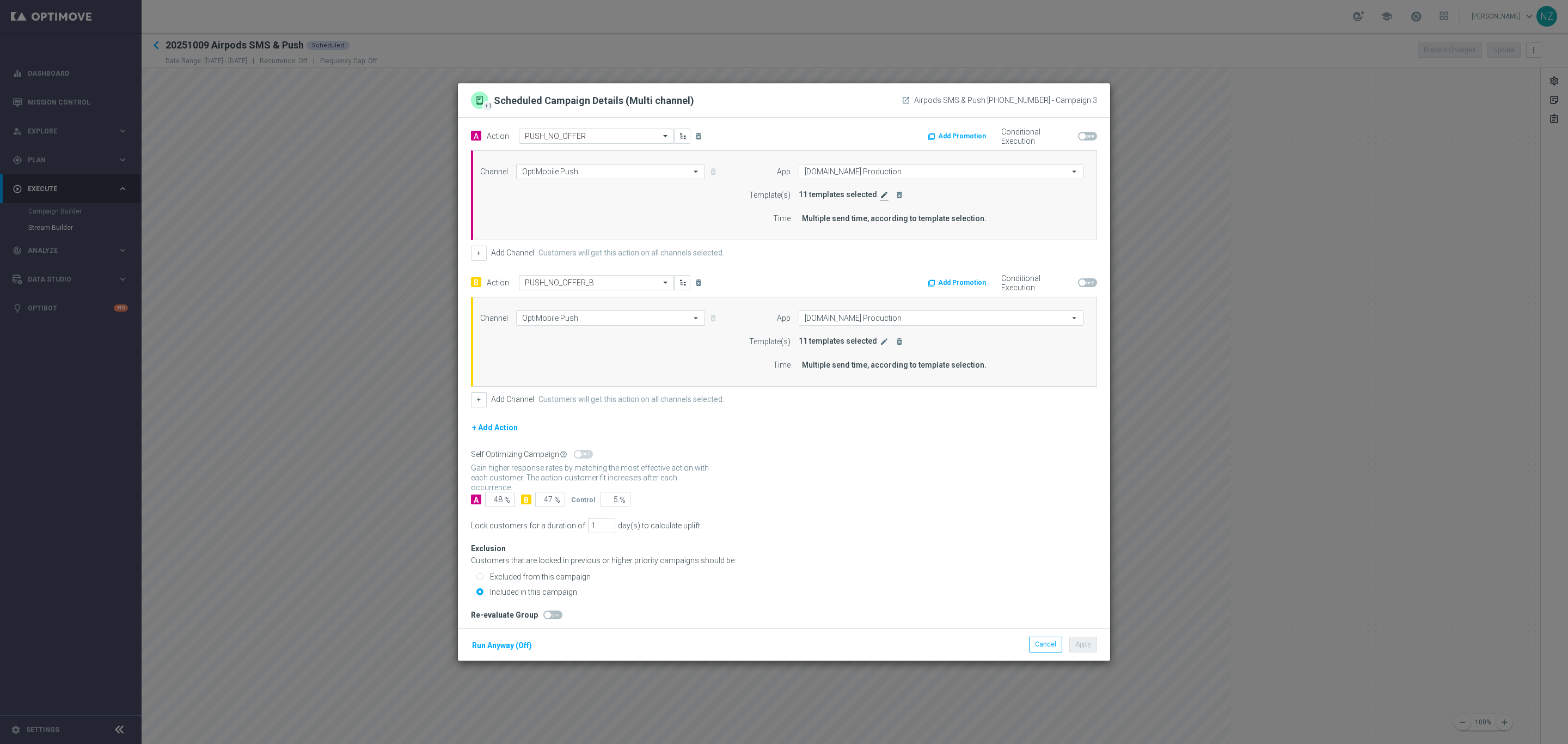
click at [880, 193] on icon "edit" at bounding box center [884, 195] width 9 height 9
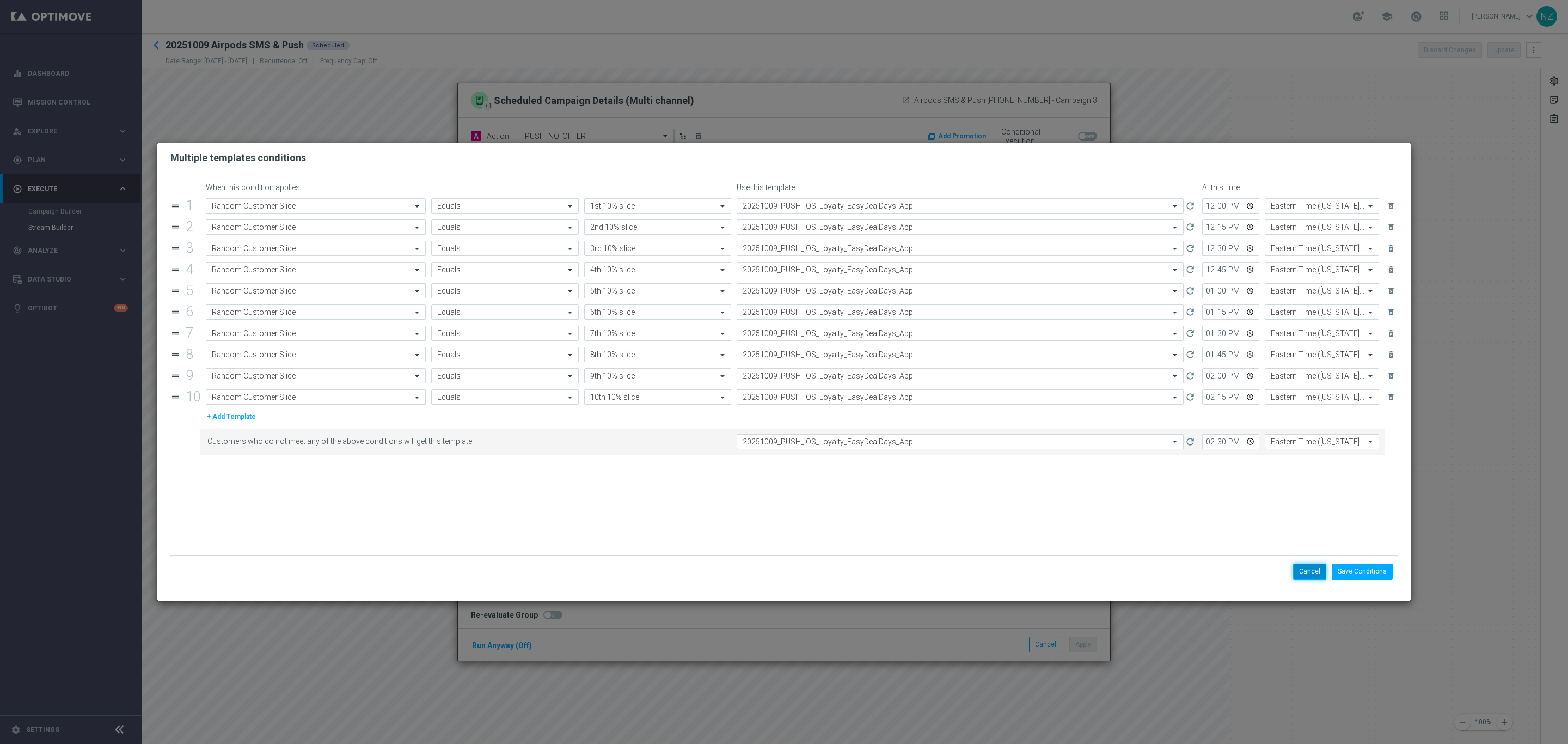
click at [1317, 570] on button "Cancel" at bounding box center [1309, 571] width 33 height 15
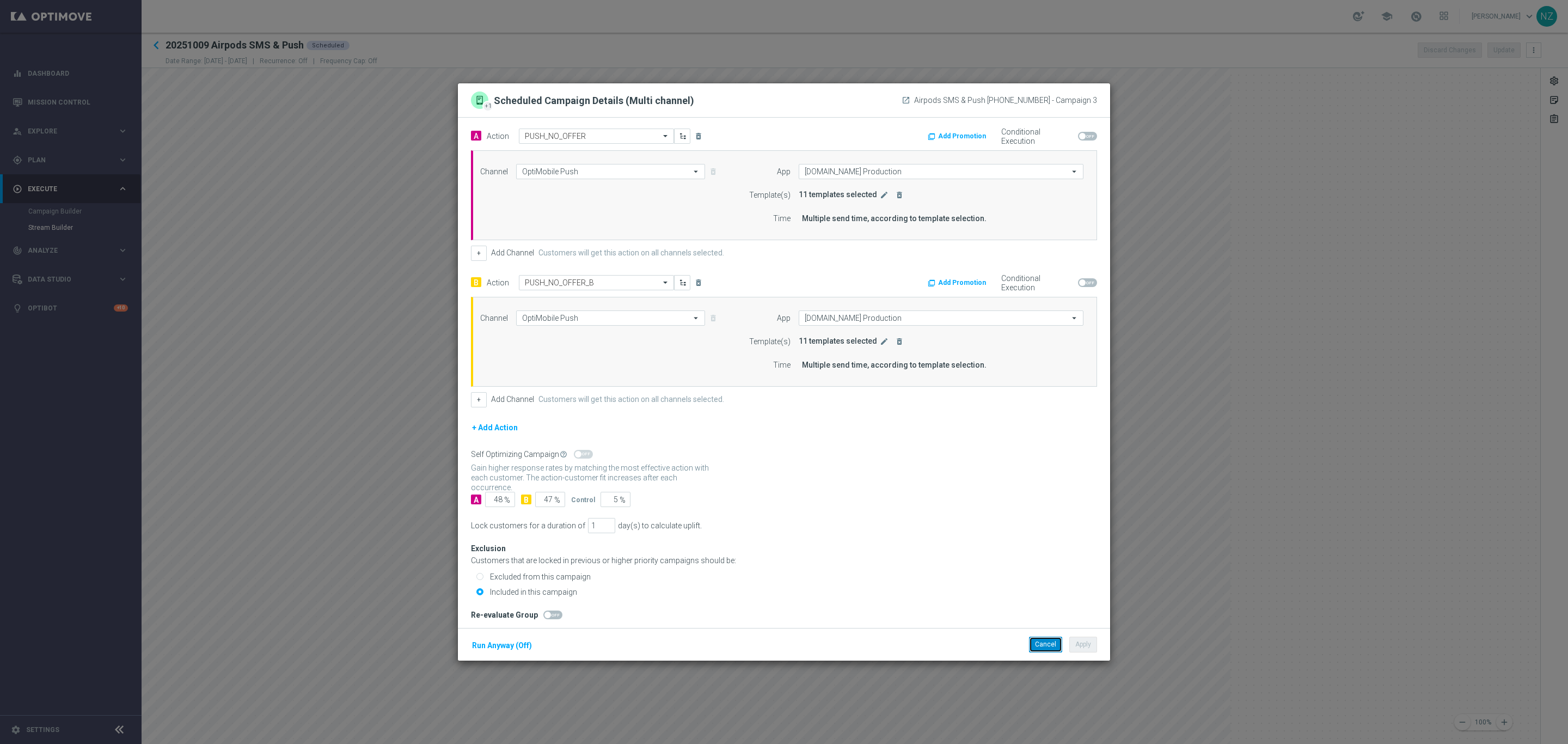
click at [1040, 647] on button "Cancel" at bounding box center [1045, 644] width 33 height 15
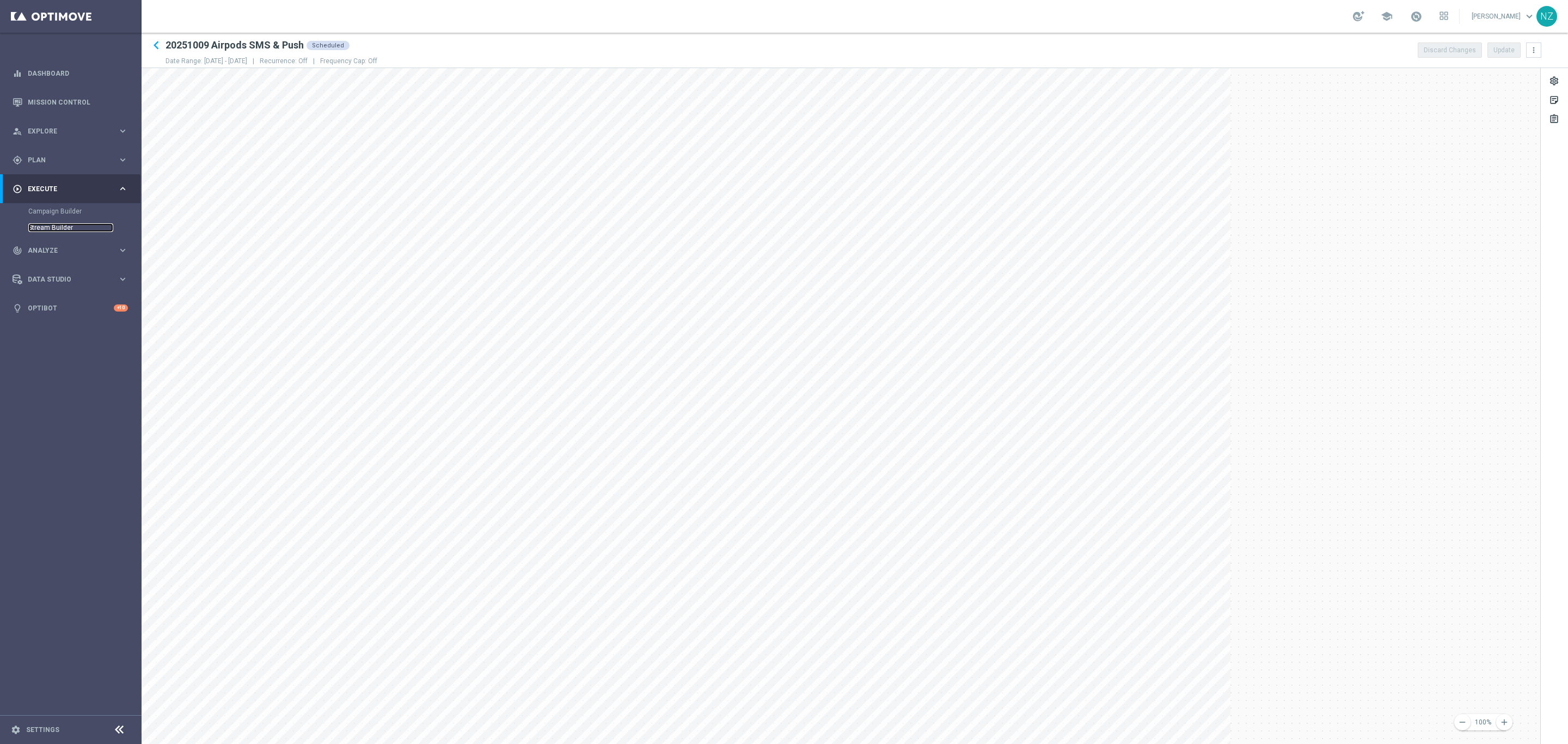
click at [43, 229] on link "Stream Builder" at bounding box center [71, 228] width 85 height 9
click at [159, 46] on icon "keyboard_arrow_left" at bounding box center [156, 45] width 16 height 16
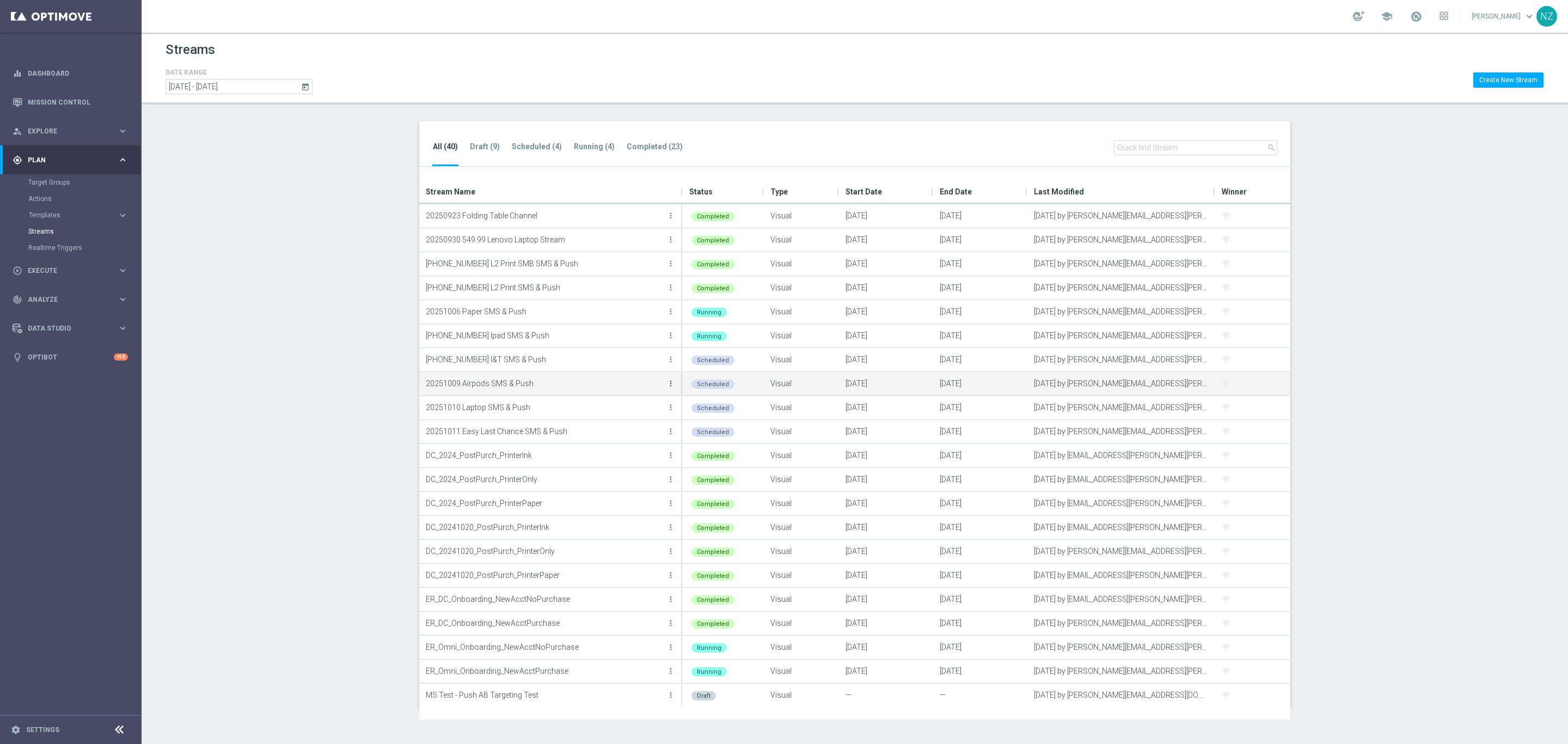
click at [668, 379] on icon "more_vert" at bounding box center [671, 384] width 9 height 9
click at [628, 449] on div "Duplicate" at bounding box center [627, 446] width 66 height 8
click at [672, 381] on icon "more_vert" at bounding box center [671, 384] width 9 height 9
click at [617, 430] on div "Delete" at bounding box center [627, 430] width 66 height 8
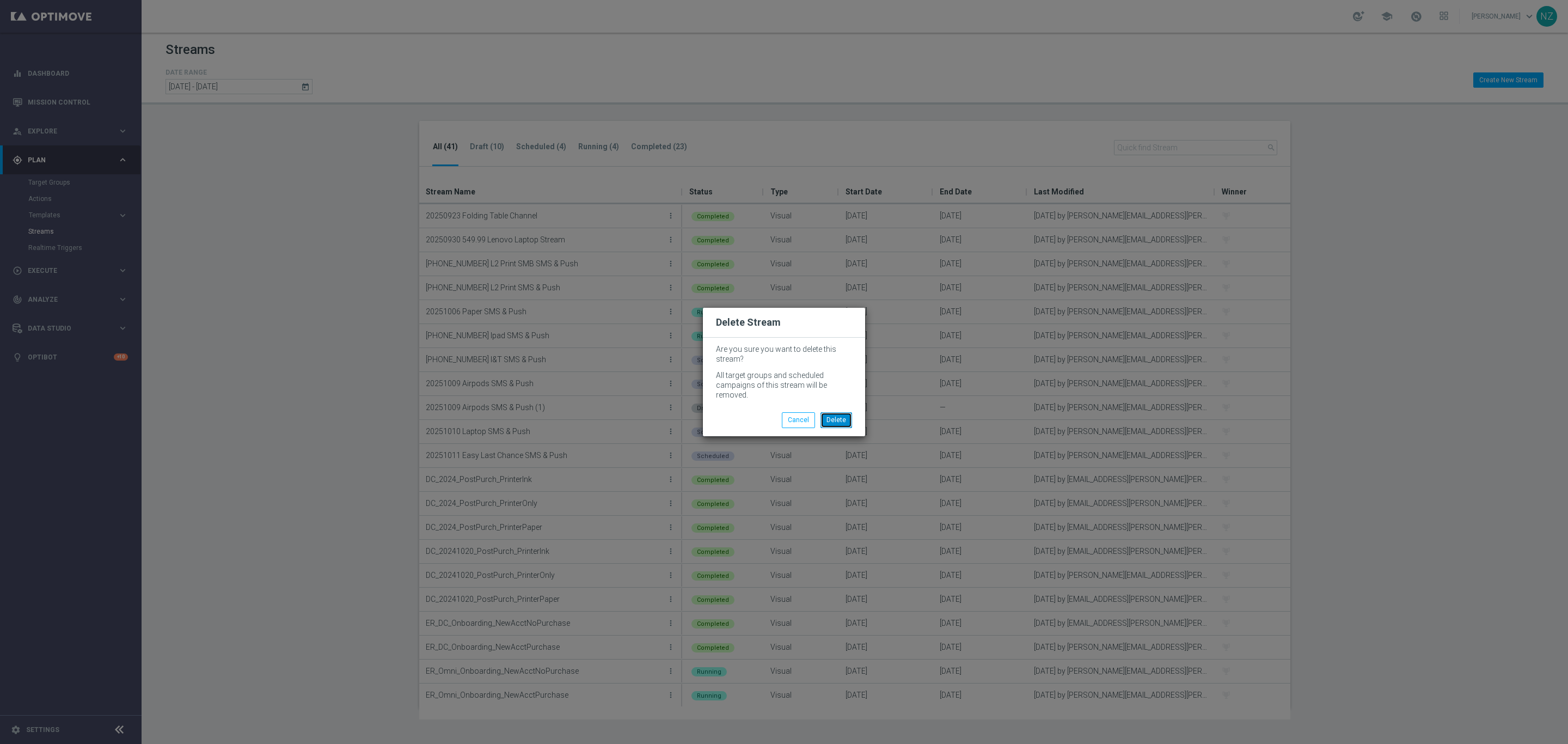
click at [833, 415] on button "Delete" at bounding box center [836, 419] width 32 height 15
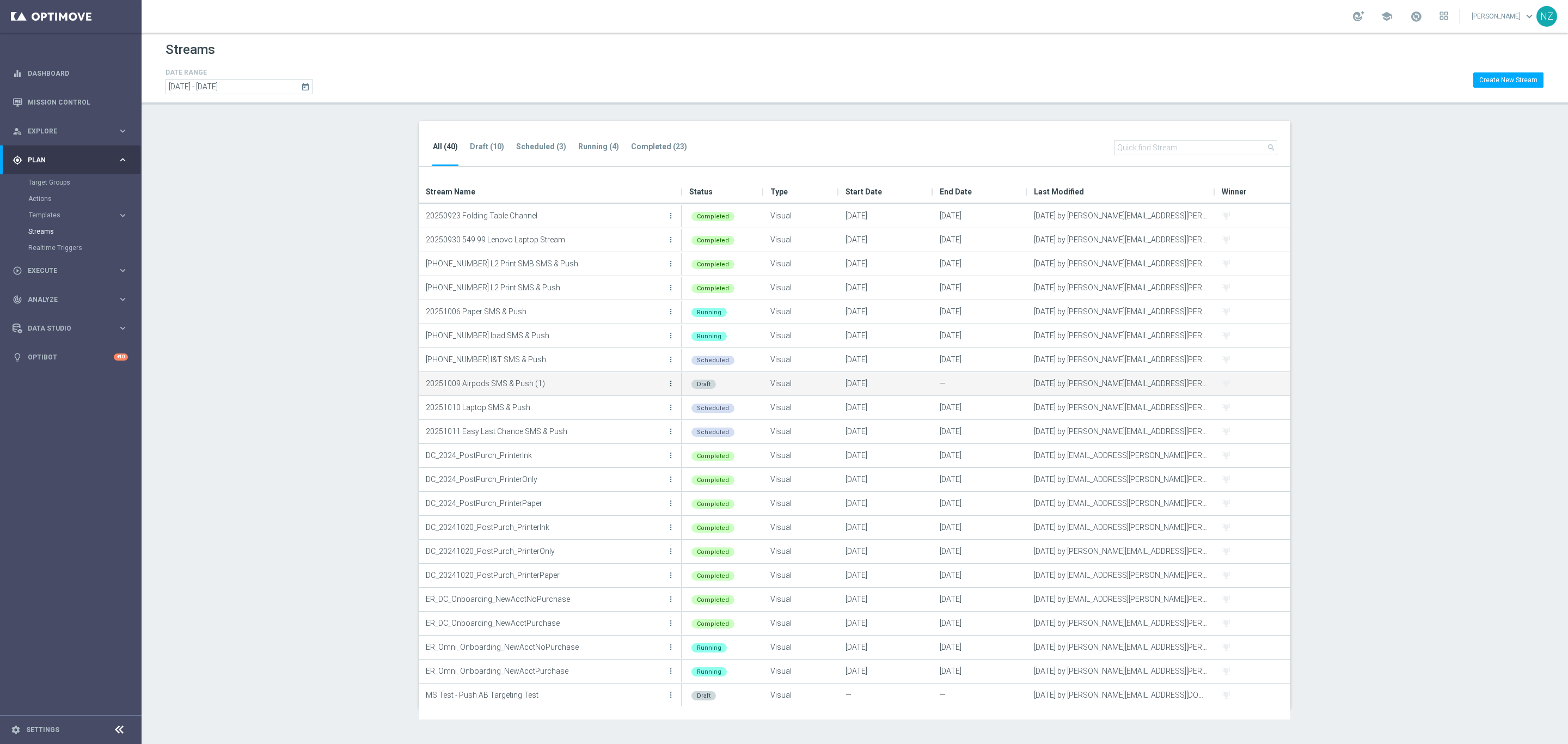
click at [672, 382] on icon "more_vert" at bounding box center [671, 384] width 9 height 9
click at [626, 395] on div "Edit" at bounding box center [627, 395] width 66 height 8
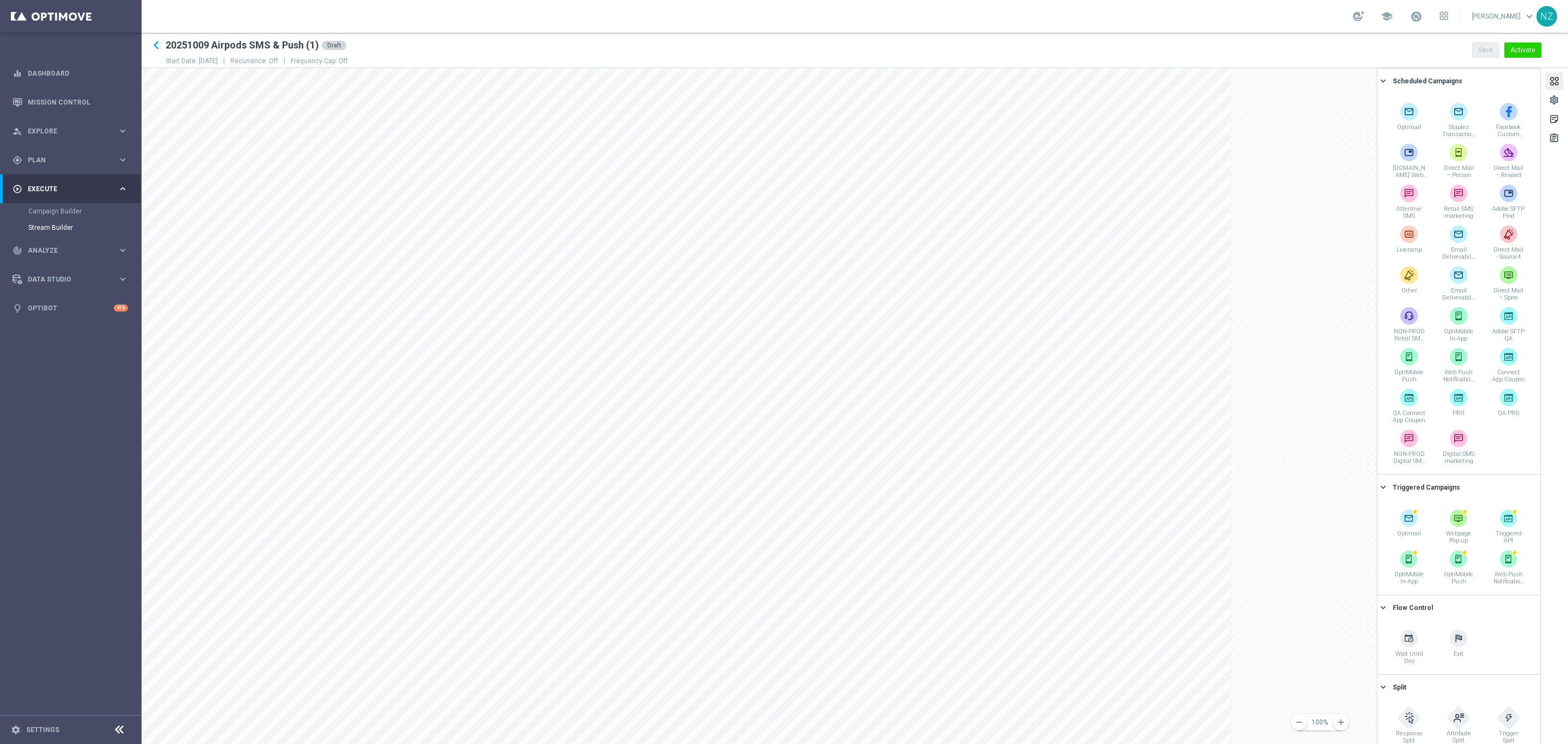
drag, startPoint x: 301, startPoint y: 40, endPoint x: 321, endPoint y: 41, distance: 20.0
click at [301, 41] on h2 "20251009 Airpods SMS & Push (1)" at bounding box center [242, 45] width 153 height 13
click at [1553, 97] on div "settings" at bounding box center [1554, 102] width 10 height 14
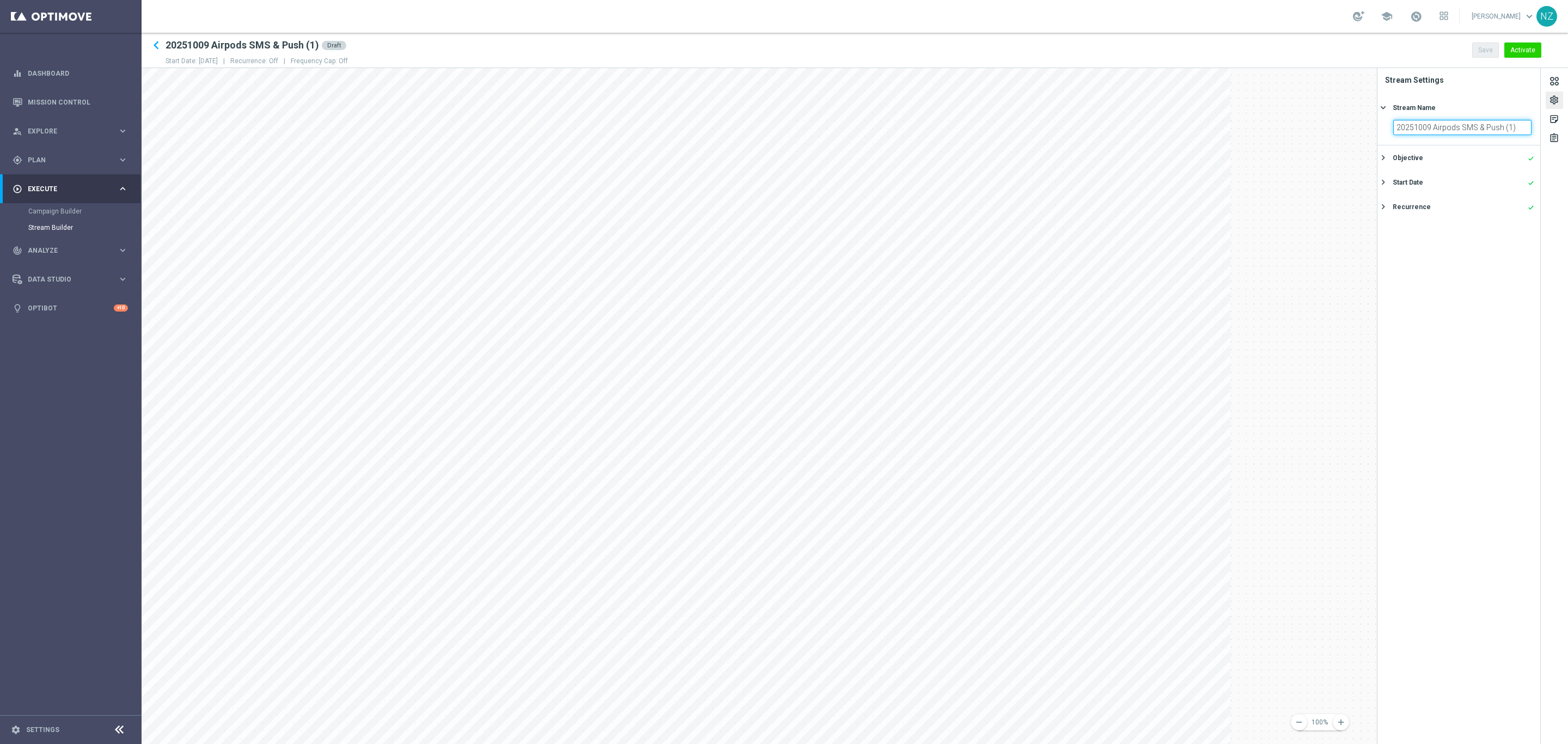
drag, startPoint x: 1434, startPoint y: 129, endPoint x: 1519, endPoint y: 127, distance: 85.0
click at [1519, 127] on input "20251009 Airpods SMS & Push (1)" at bounding box center [1462, 127] width 138 height 15
type input "20251009 100 BIP Luggage SMS & Push"
click at [1477, 51] on button "Save" at bounding box center [1486, 50] width 27 height 15
click at [33, 151] on div "gps_fixed Plan keyboard_arrow_right" at bounding box center [70, 160] width 141 height 29
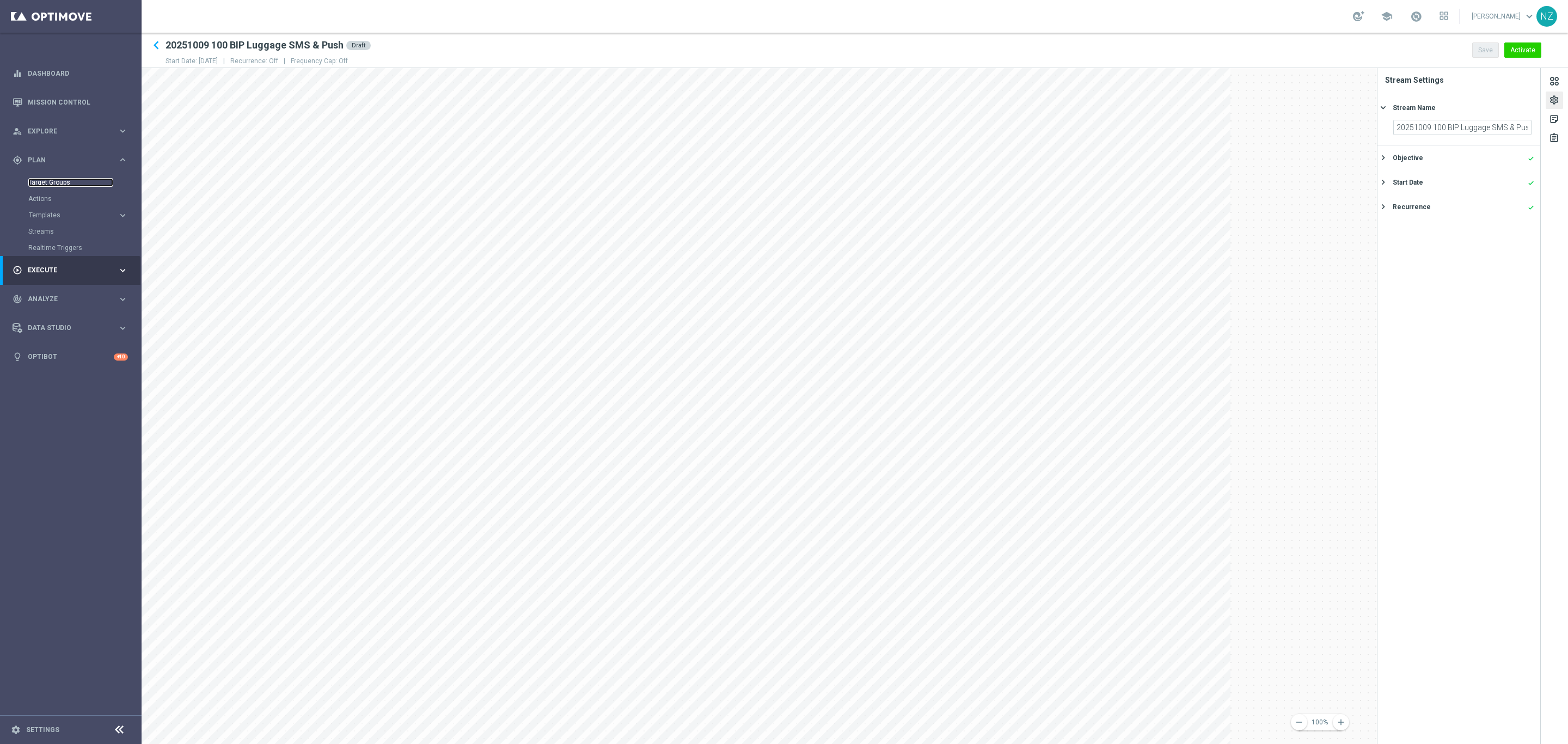
click at [54, 178] on link "Target Groups" at bounding box center [71, 182] width 85 height 9
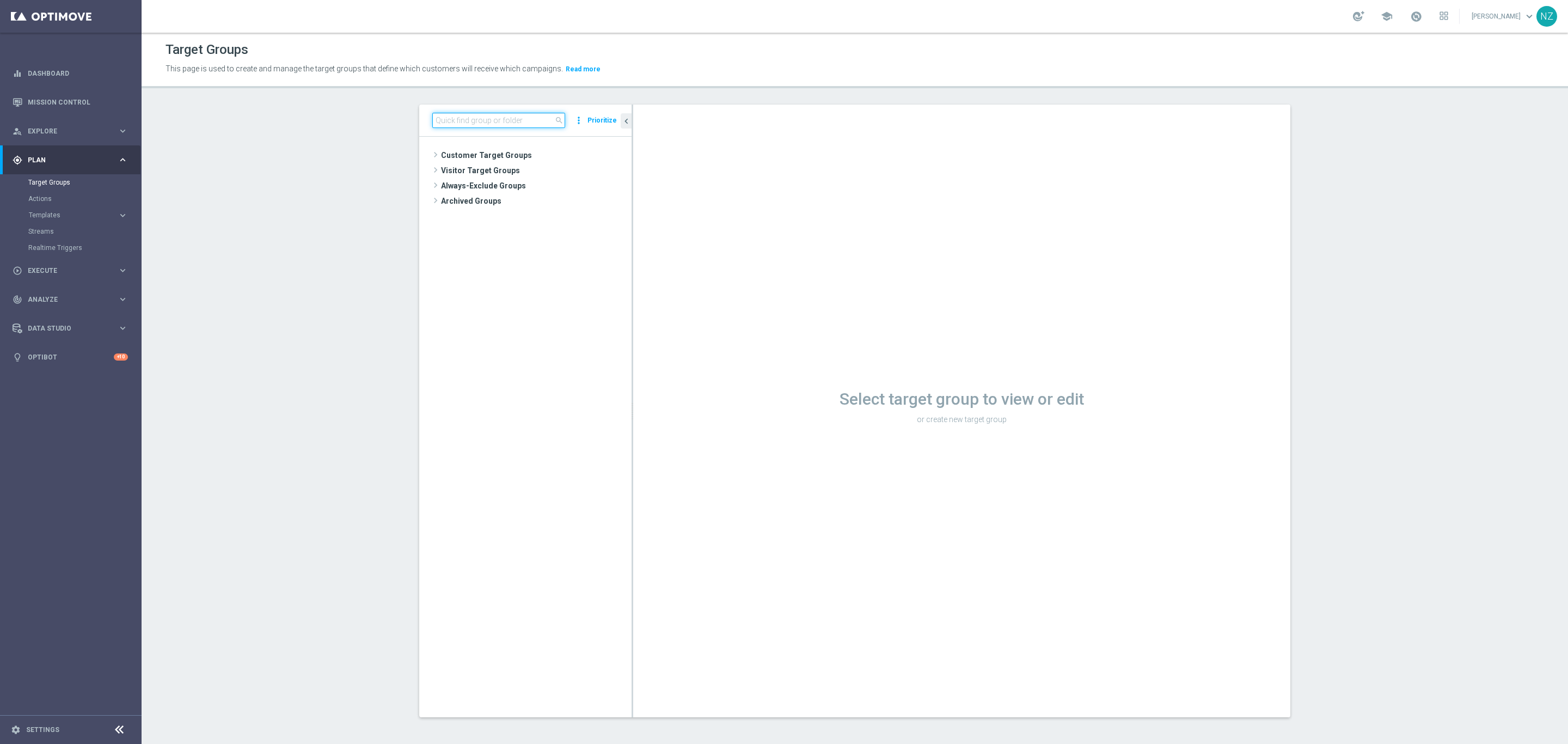
click at [467, 118] on input at bounding box center [499, 120] width 133 height 15
type input "[DATE]"
click at [531, 214] on span "[DATE] Airpods Push SMS stream" at bounding box center [545, 217] width 121 height 9
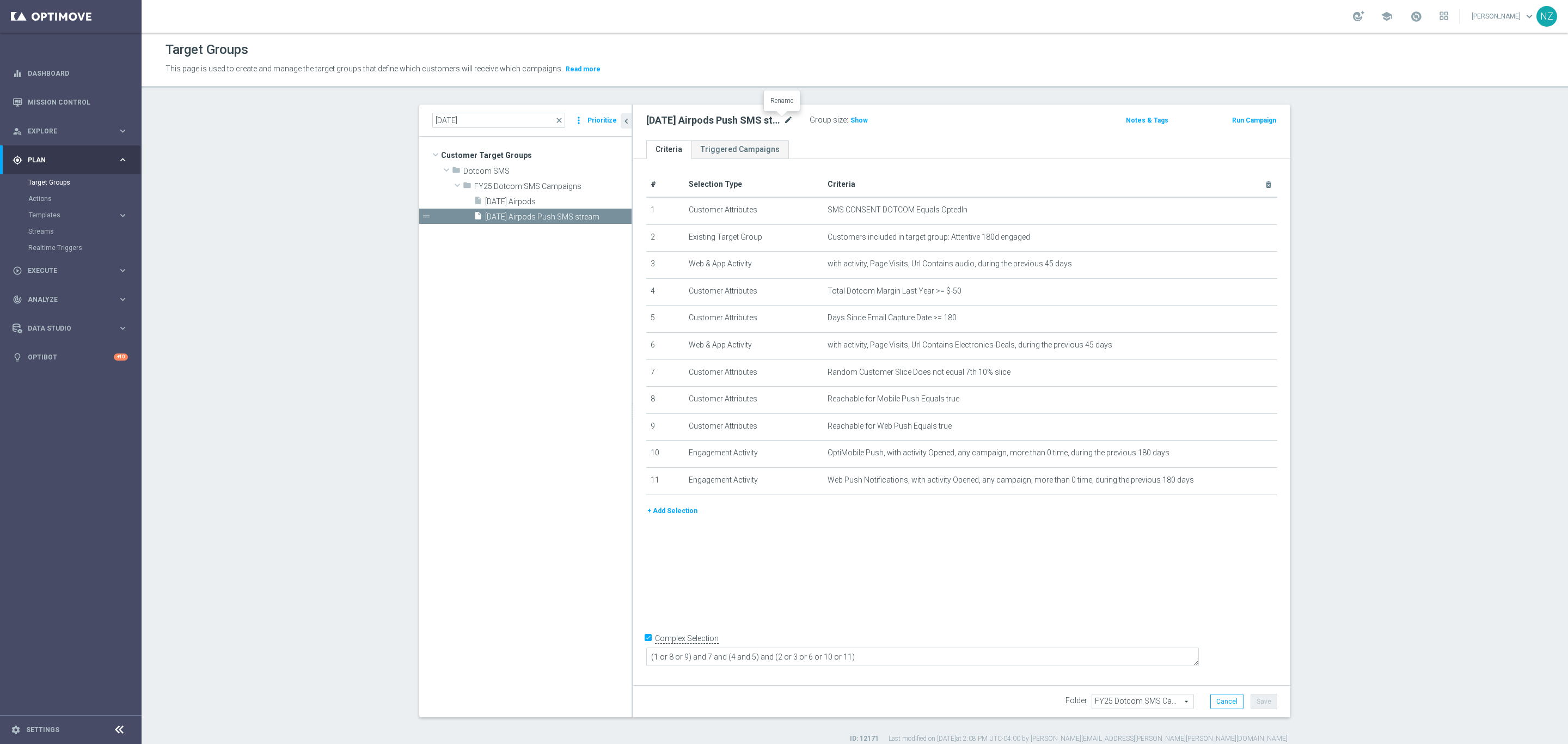
click at [783, 118] on icon "mode_edit" at bounding box center [788, 120] width 10 height 13
drag, startPoint x: 657, startPoint y: 122, endPoint x: 676, endPoint y: 113, distance: 21.0
click at [657, 122] on input "[DATE] Airpods Push SMS stream" at bounding box center [720, 121] width 147 height 15
type input "[DATE] Airpods Push SMS stream"
click at [1241, 580] on div "# Selection Type Criteria delete_forever 1 Customer Attributes SMS CONSENT DOTC…" at bounding box center [962, 419] width 657 height 521
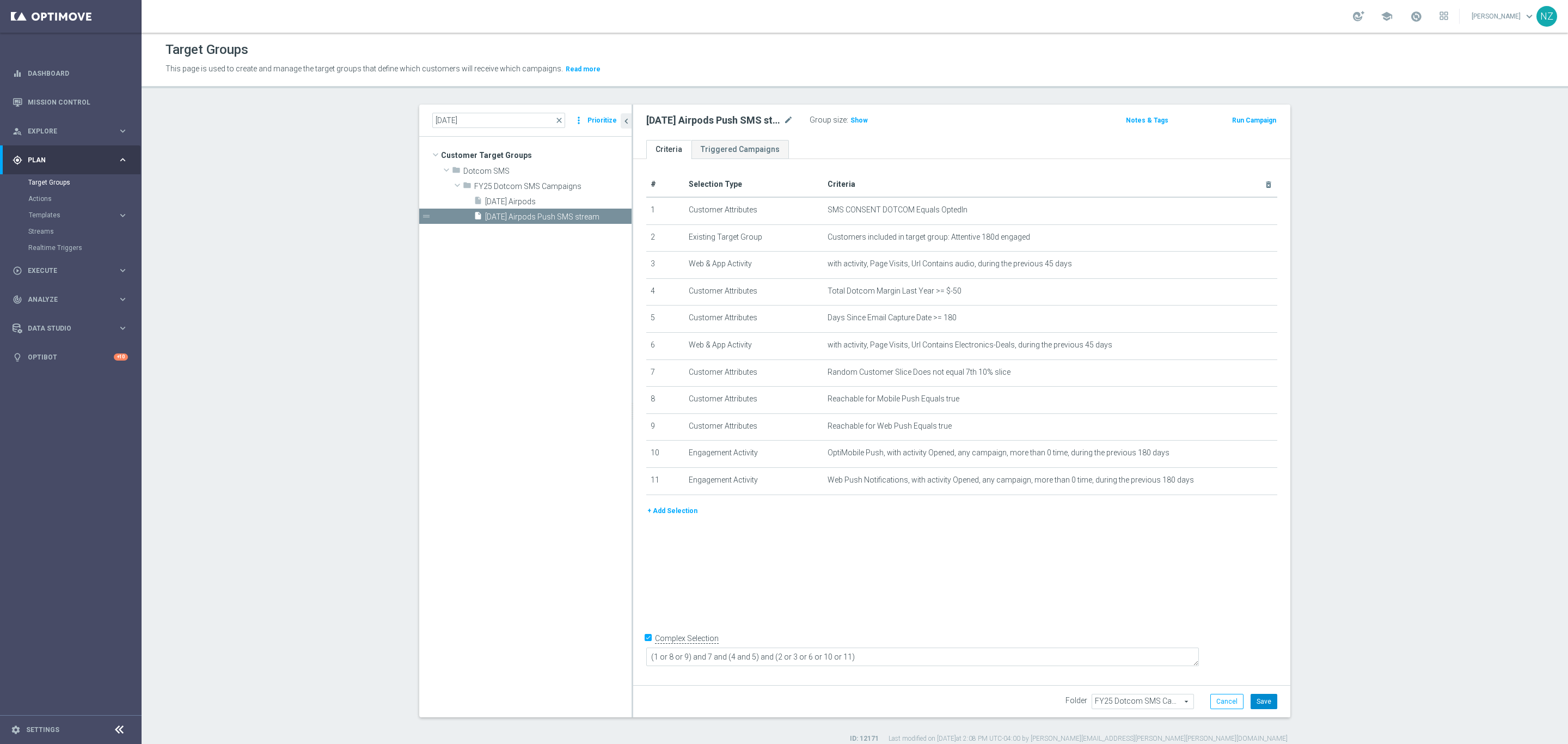
click at [1263, 703] on button "Save" at bounding box center [1264, 701] width 27 height 15
click at [441, 118] on input "[DATE]" at bounding box center [499, 120] width 133 height 15
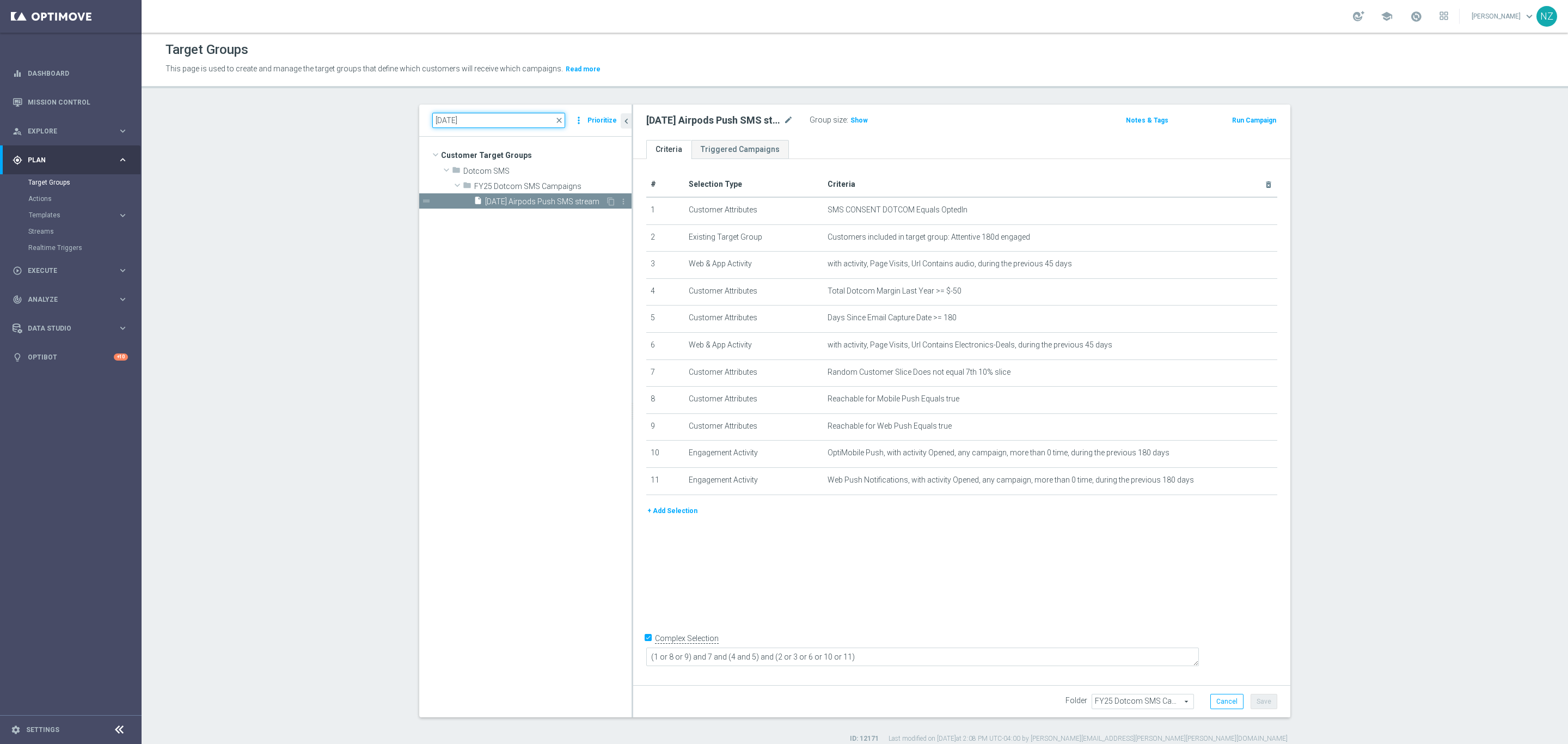
type input "[DATE]"
click at [546, 203] on span "[DATE] Airpods Push SMS stream" at bounding box center [545, 202] width 121 height 9
click at [557, 121] on span "close" at bounding box center [559, 121] width 9 height 9
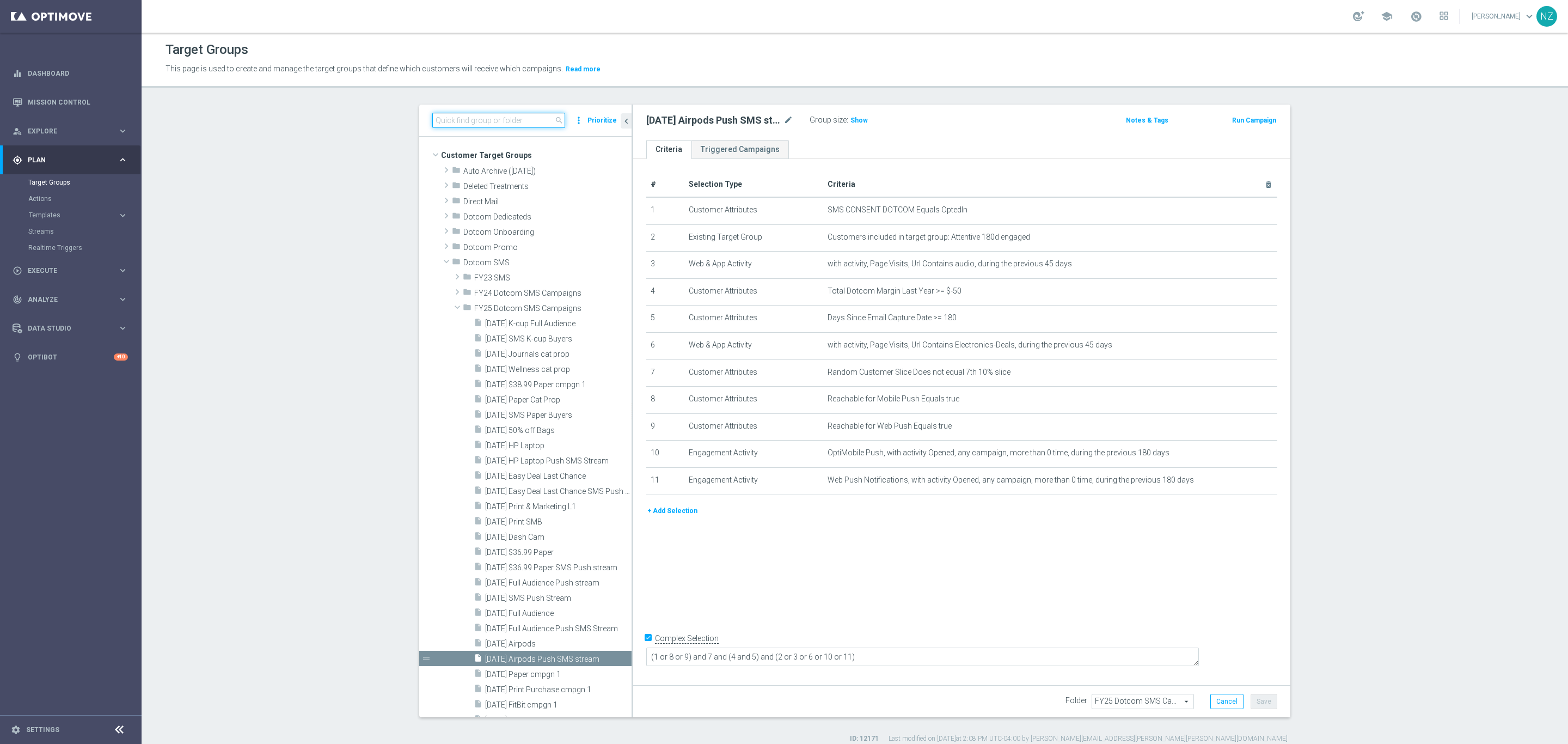
click at [478, 119] on input at bounding box center [499, 120] width 133 height 15
click at [785, 580] on div "# Selection Type Criteria delete_forever 1 Customer Attributes SMS CONSENT DOTC…" at bounding box center [962, 419] width 657 height 521
click at [606, 657] on icon "content_copy" at bounding box center [611, 659] width 9 height 9
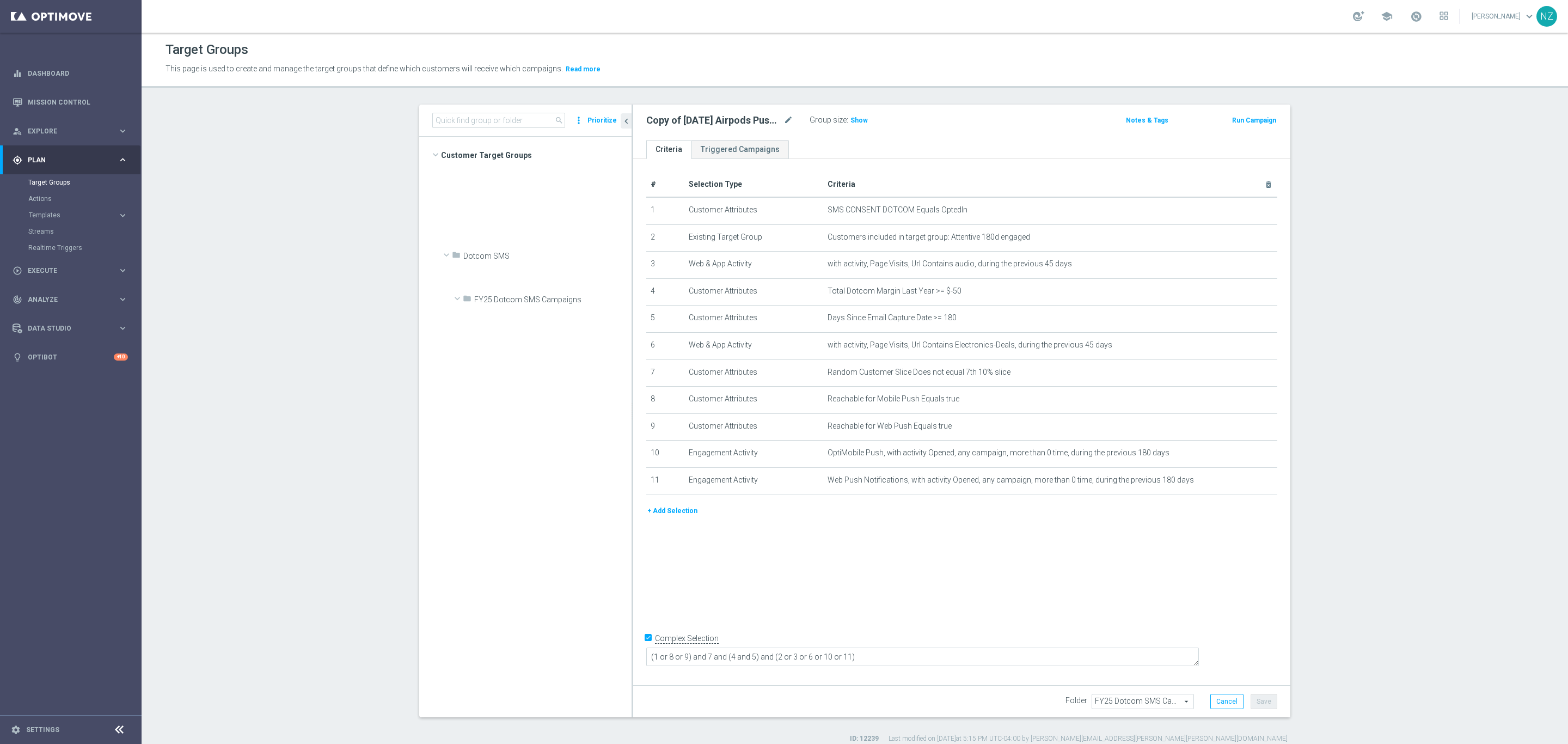
scroll to position [1607, 0]
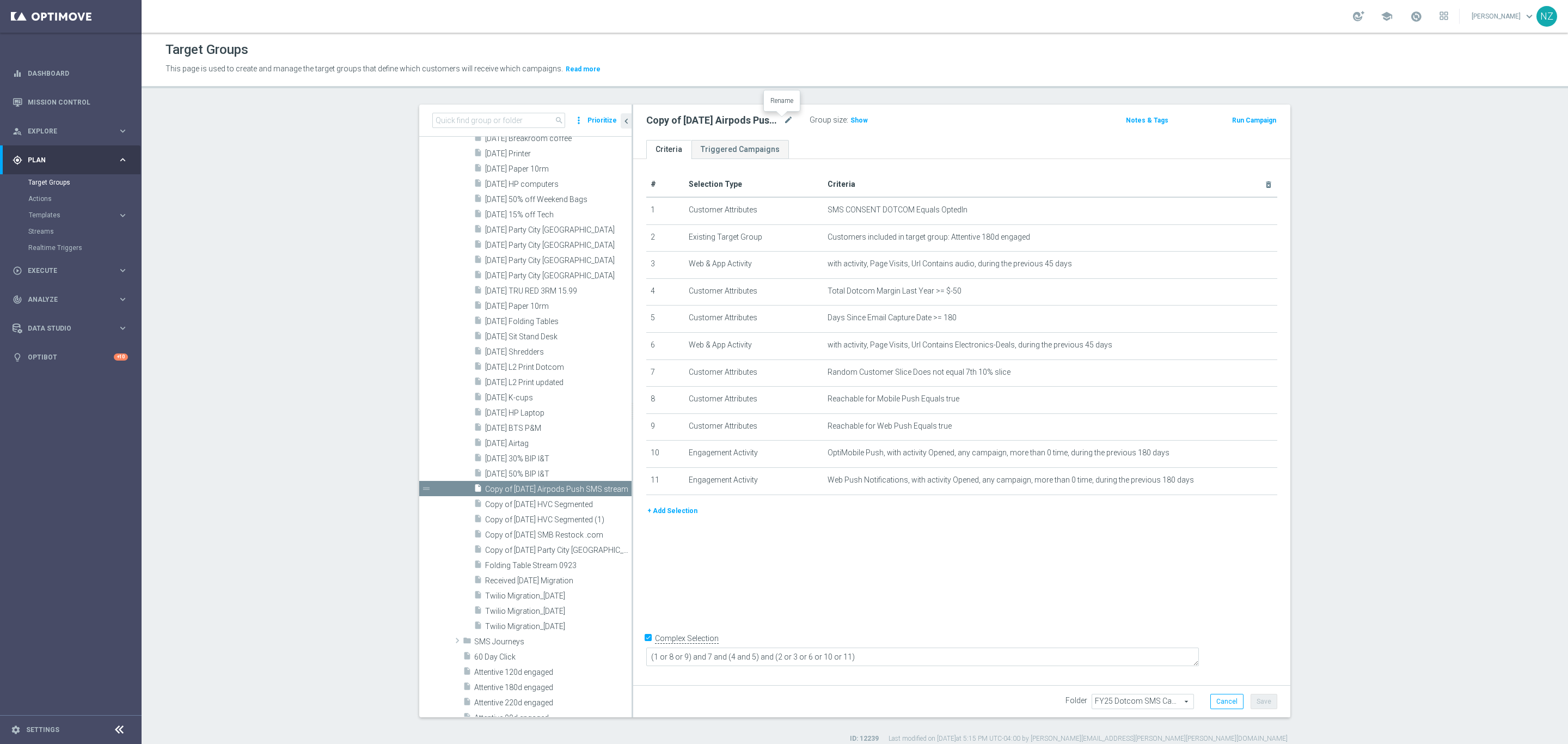
drag, startPoint x: 783, startPoint y: 119, endPoint x: 716, endPoint y: 131, distance: 68.1
click at [783, 119] on icon "mode_edit" at bounding box center [788, 120] width 10 height 13
click at [668, 116] on input "Copy of [DATE] Airpods Push SMS stream" at bounding box center [720, 121] width 147 height 15
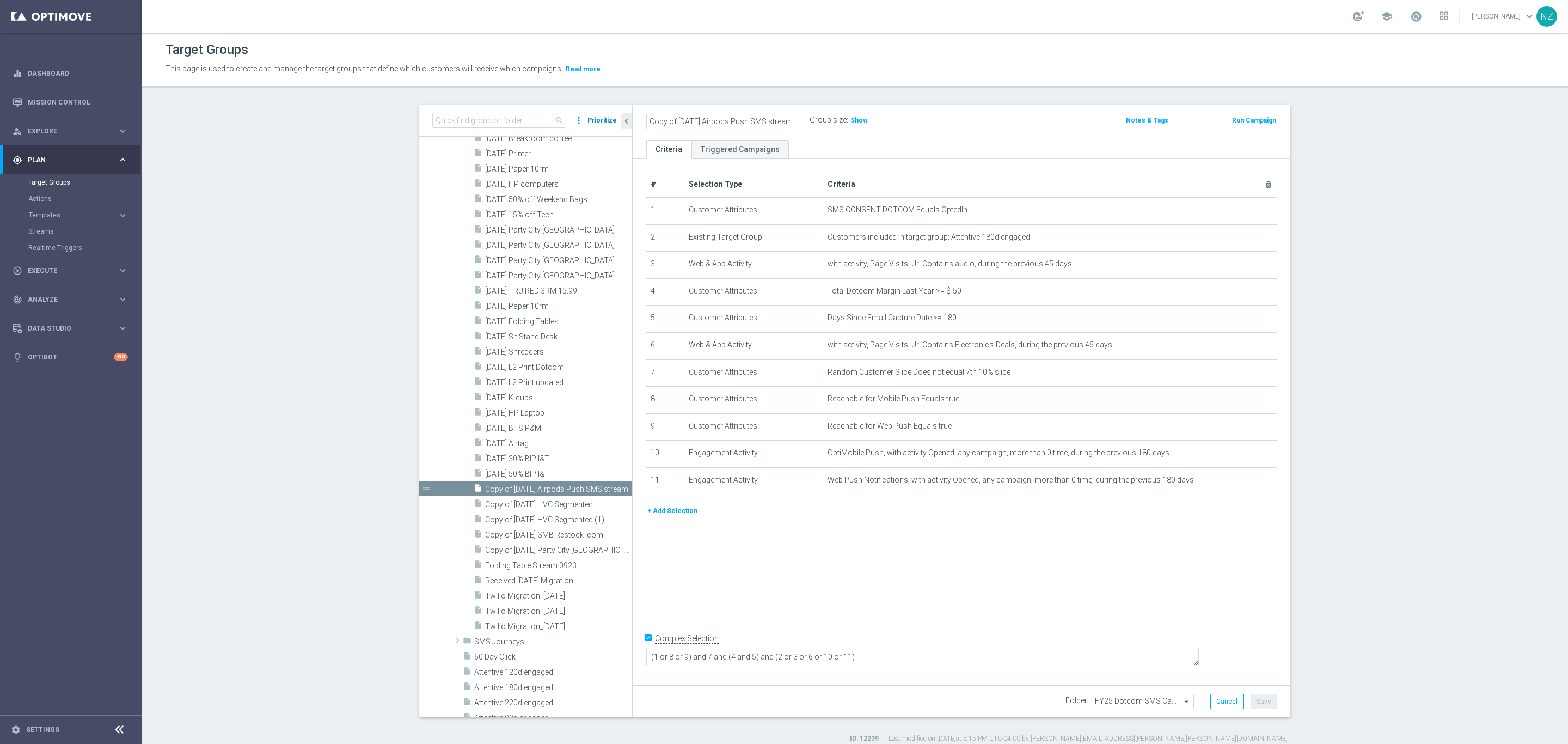
drag, startPoint x: 665, startPoint y: 119, endPoint x: 593, endPoint y: 118, distance: 72.0
click at [593, 118] on as-split "search more_vert Prioritize Customer Target Groups library_add create_new_folder" at bounding box center [855, 411] width 871 height 612
click at [660, 124] on input "[DATE] Airpods Push SMS stream" at bounding box center [720, 121] width 147 height 15
click at [673, 121] on input "[DATE] Airpods Push SMS stream" at bounding box center [720, 121] width 147 height 15
type input "[DATE] 100 BIP Luggage Push SMS stream"
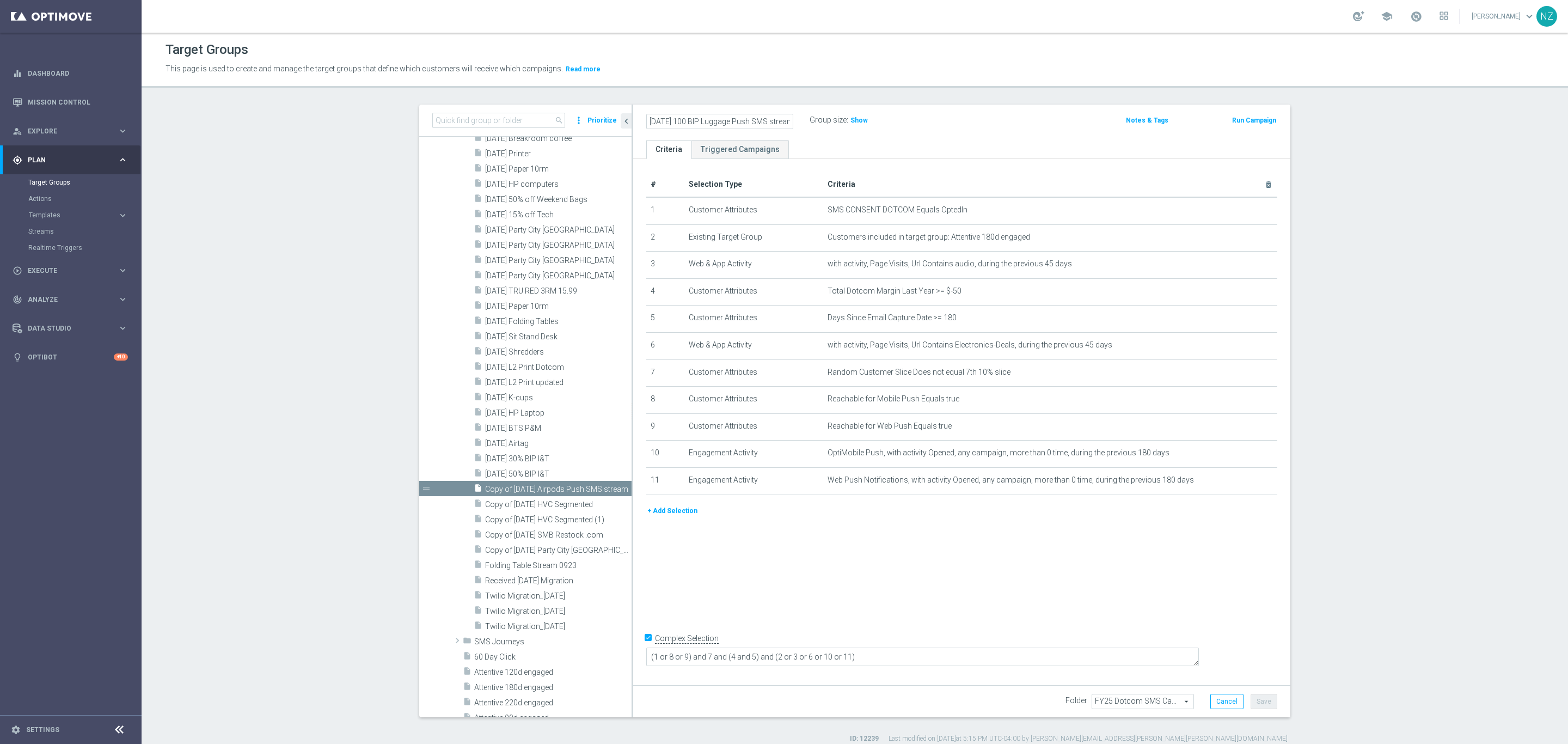
click at [974, 116] on div "[DATE] 100 BIP Luggage Push SMS stream Group size : Show" at bounding box center [853, 121] width 432 height 16
click at [1270, 698] on button "Save" at bounding box center [1264, 701] width 27 height 15
